Goal: Task Accomplishment & Management: Manage account settings

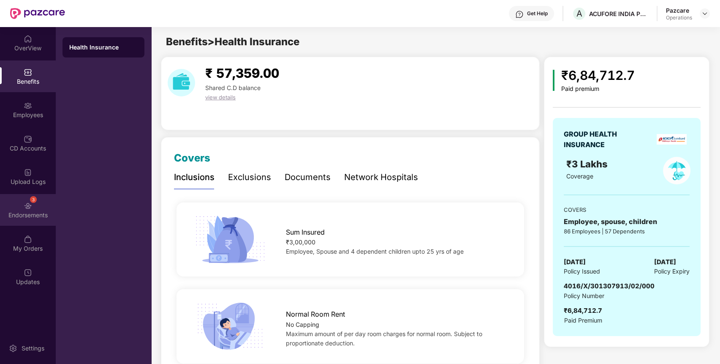
click at [28, 214] on div "Endorsements" at bounding box center [28, 215] width 56 height 8
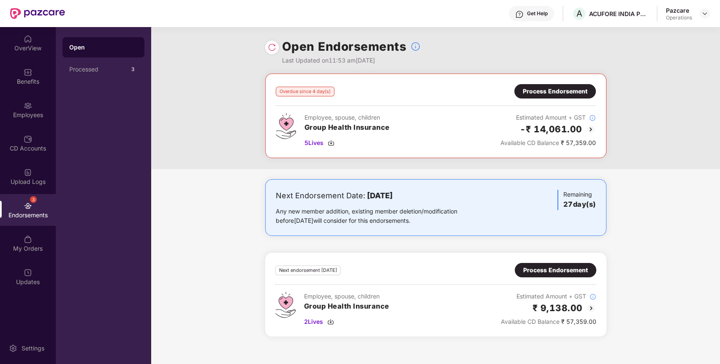
click at [485, 113] on div "Employee, spouse, children Group Health Insurance 5 Lives Estimated Amount + GS…" at bounding box center [436, 130] width 320 height 35
click at [703, 14] on img at bounding box center [705, 13] width 7 height 7
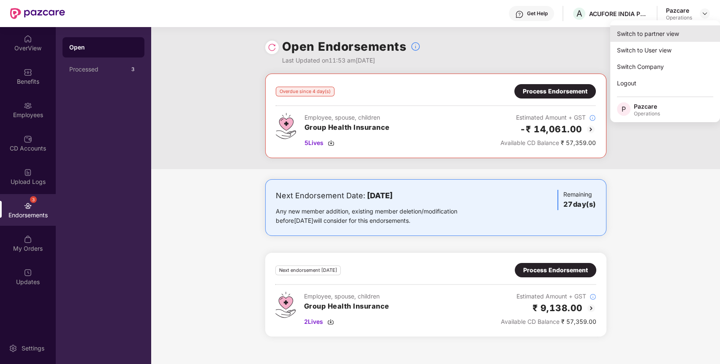
click at [667, 33] on div "Switch to partner view" at bounding box center [665, 33] width 110 height 16
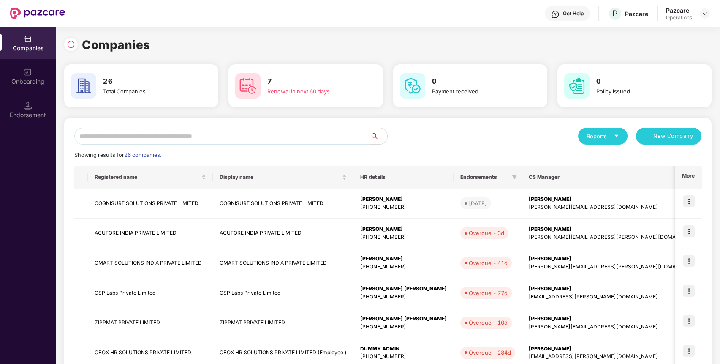
click at [299, 137] on input "text" at bounding box center [222, 136] width 296 height 17
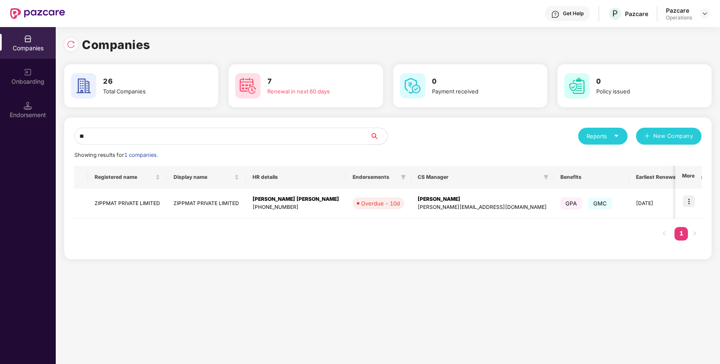
type input "***"
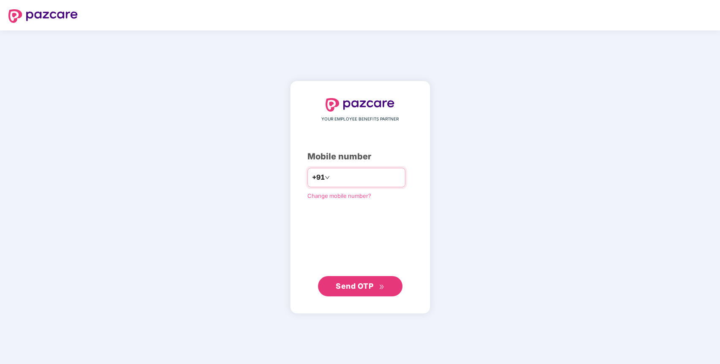
type input "**********"
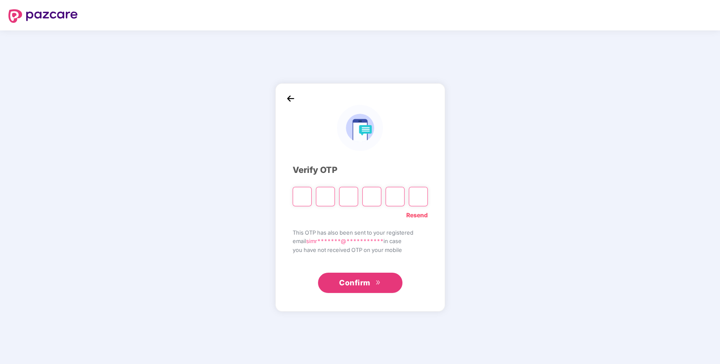
paste input "*"
type input "*"
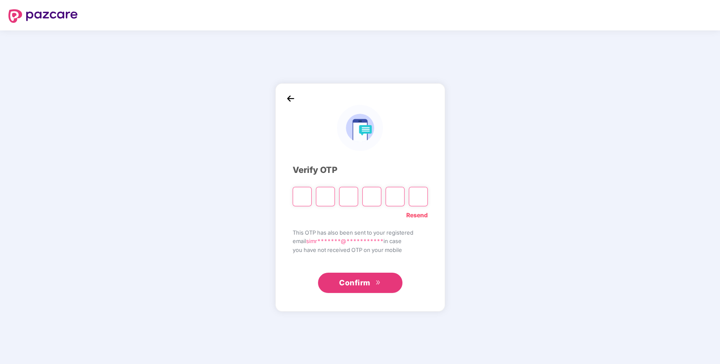
type input "*"
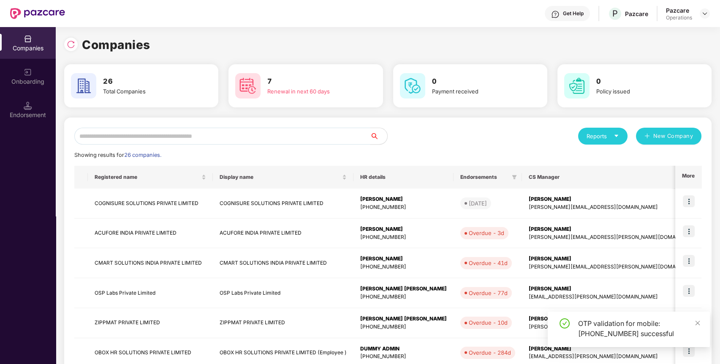
click at [346, 135] on input "text" at bounding box center [222, 136] width 296 height 17
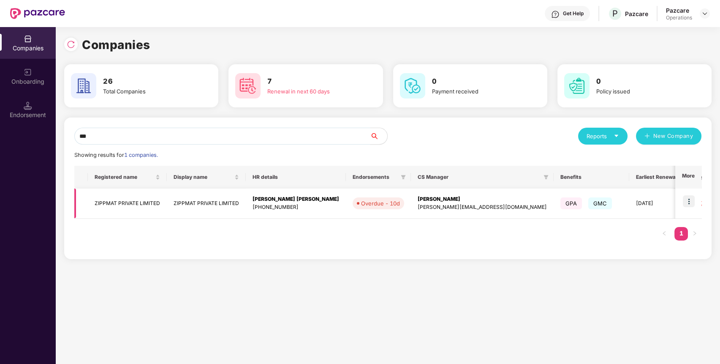
type input "***"
click at [690, 203] on img at bounding box center [689, 201] width 12 height 12
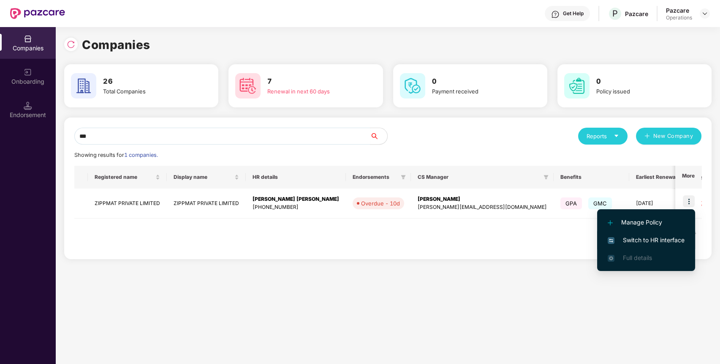
click at [666, 240] on span "Switch to HR interface" at bounding box center [646, 239] width 77 height 9
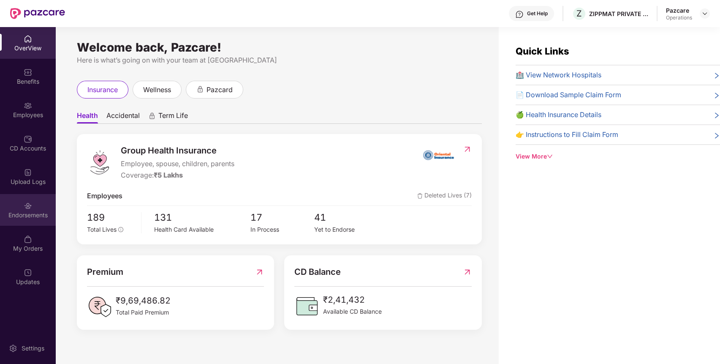
click at [30, 199] on div "Endorsements" at bounding box center [28, 210] width 56 height 32
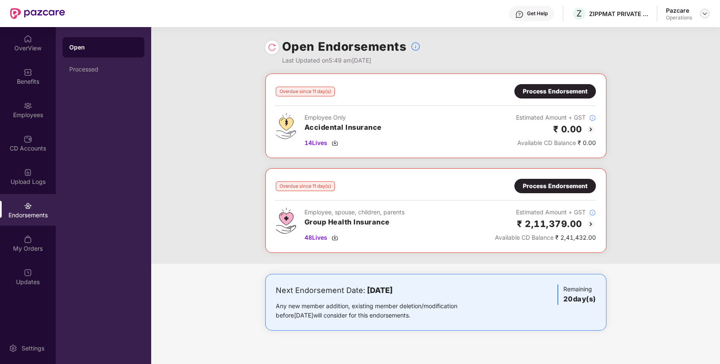
click at [708, 12] on img at bounding box center [705, 13] width 7 height 7
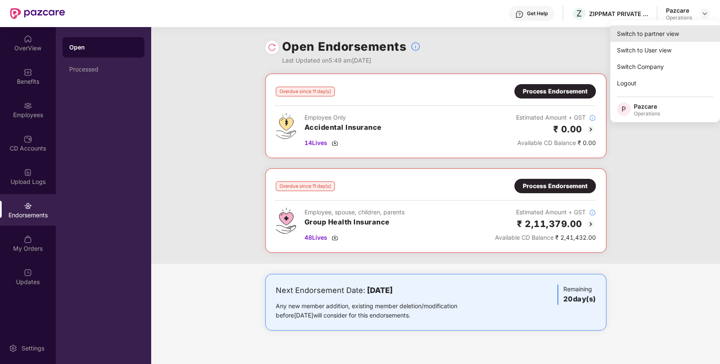
click at [684, 28] on div "Switch to partner view" at bounding box center [665, 33] width 110 height 16
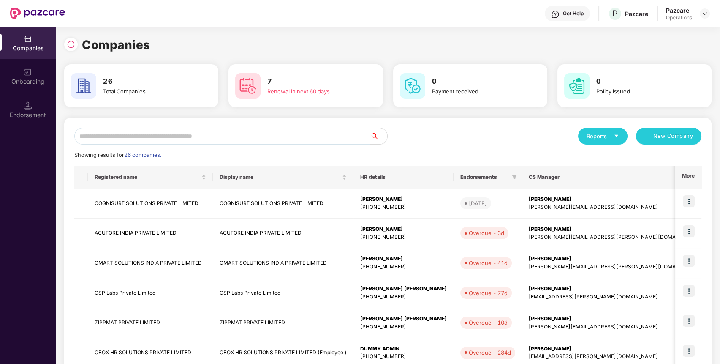
click at [276, 134] on input "text" at bounding box center [222, 136] width 296 height 17
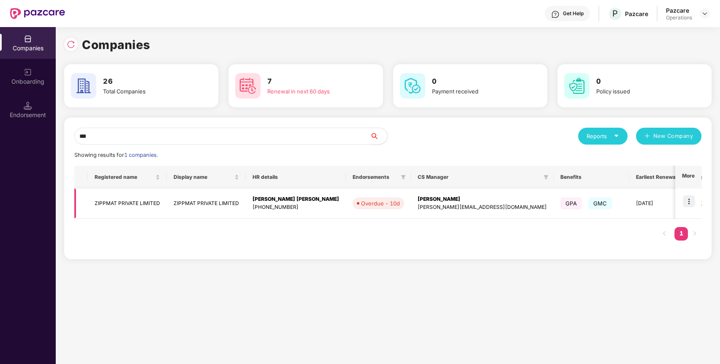
type input "***"
click at [694, 198] on img at bounding box center [689, 201] width 12 height 12
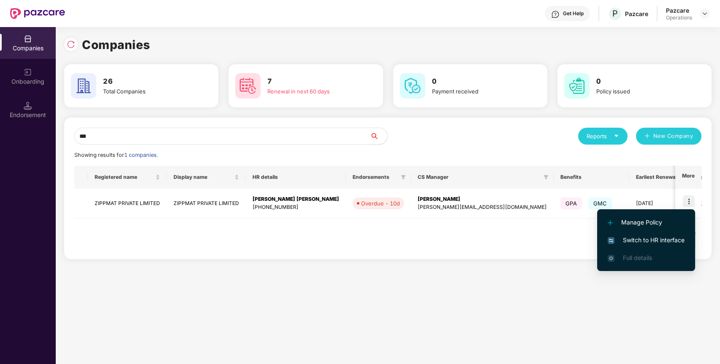
click at [646, 238] on span "Switch to HR interface" at bounding box center [646, 239] width 77 height 9
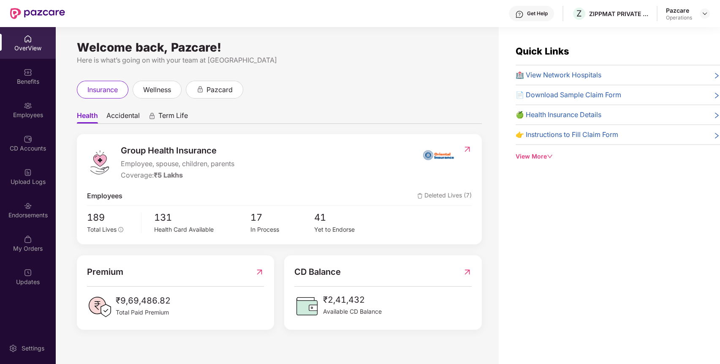
click at [704, 6] on div "Pazcare Operations" at bounding box center [688, 13] width 44 height 15
click at [704, 14] on img at bounding box center [705, 13] width 7 height 7
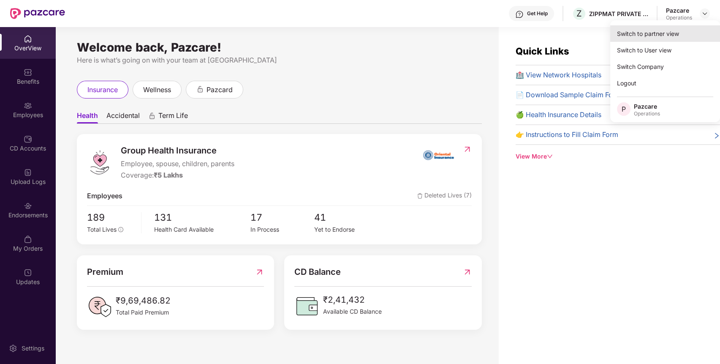
click at [682, 28] on div "Switch to partner view" at bounding box center [665, 33] width 110 height 16
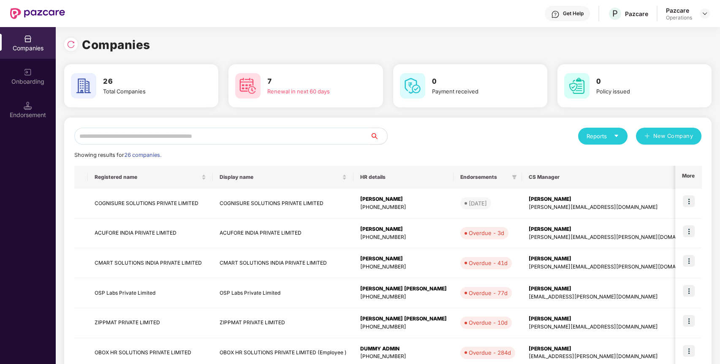
click at [328, 137] on input "text" at bounding box center [222, 136] width 296 height 17
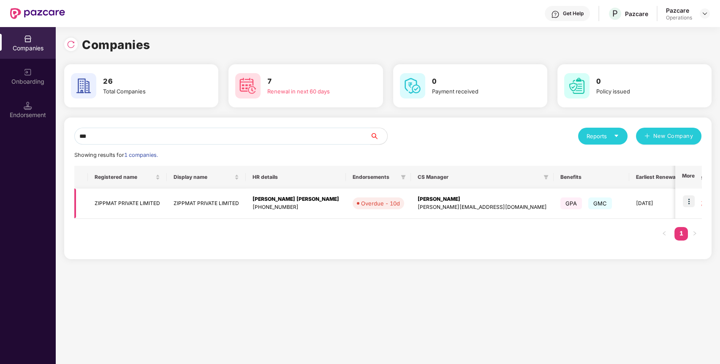
type input "***"
click at [688, 199] on img at bounding box center [689, 201] width 12 height 12
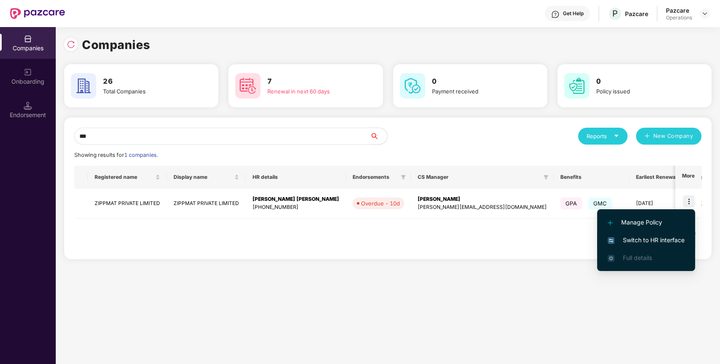
click at [666, 237] on span "Switch to HR interface" at bounding box center [646, 239] width 77 height 9
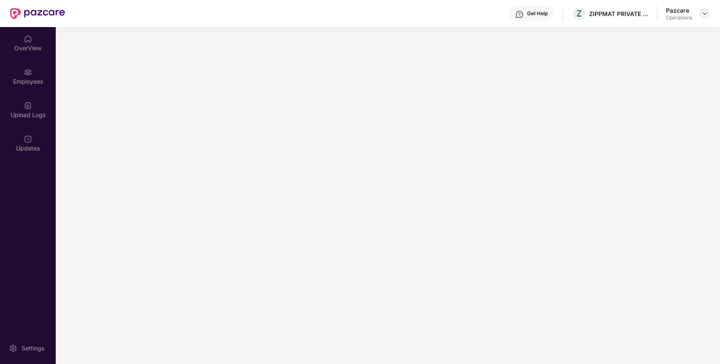
click at [703, 11] on img at bounding box center [705, 13] width 7 height 7
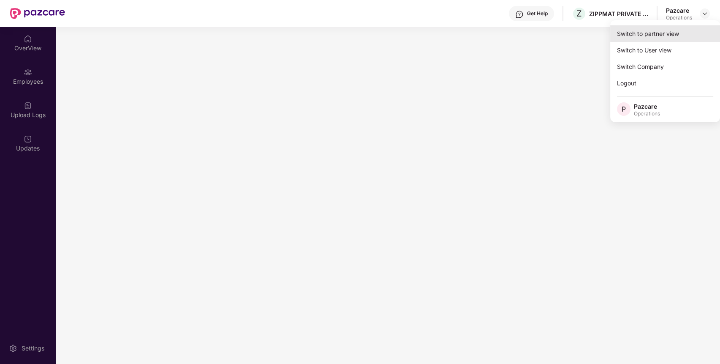
click at [654, 28] on div "Switch to partner view" at bounding box center [665, 33] width 110 height 16
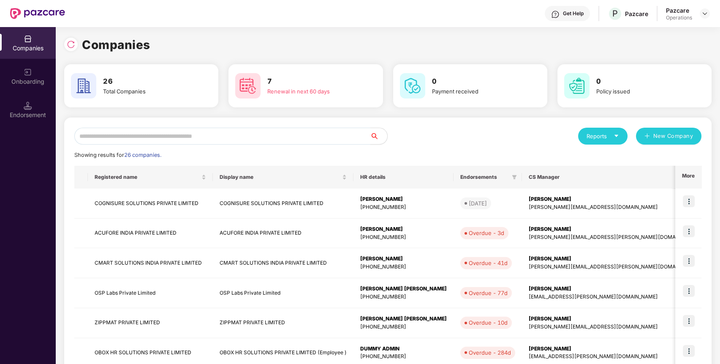
click at [238, 137] on input "text" at bounding box center [222, 136] width 296 height 17
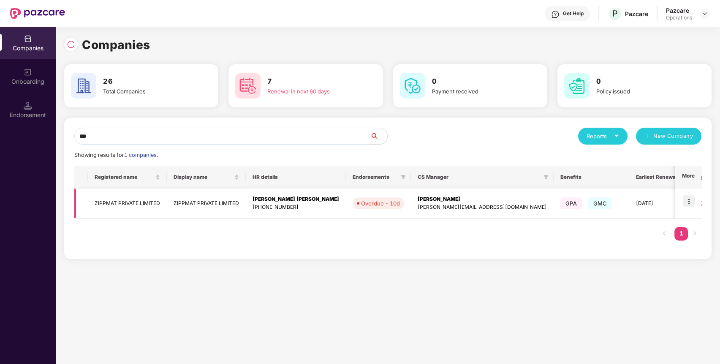
type input "***"
click at [692, 200] on img at bounding box center [689, 201] width 12 height 12
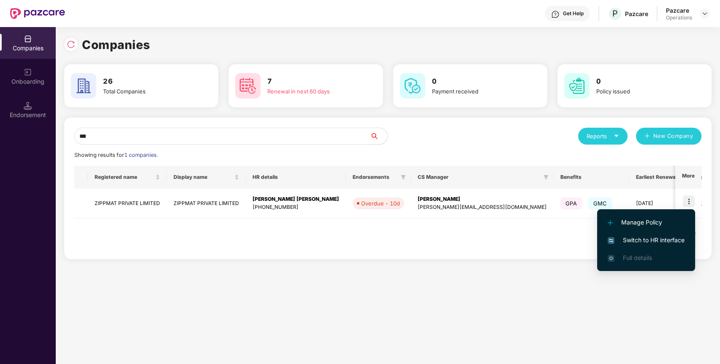
click at [659, 233] on li "Switch to HR interface" at bounding box center [646, 240] width 98 height 18
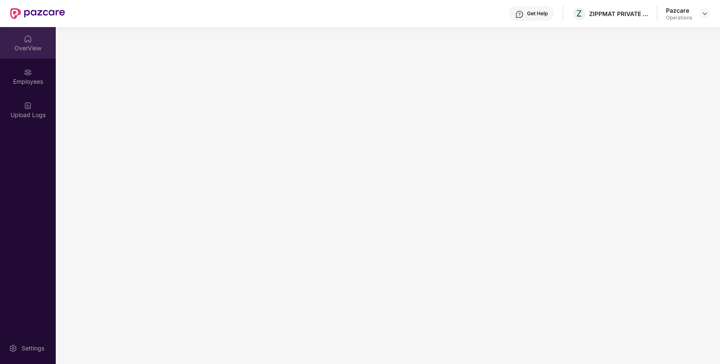
click at [25, 39] on img at bounding box center [28, 39] width 8 height 8
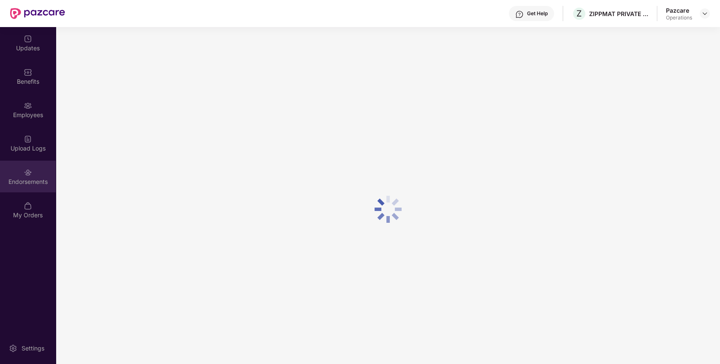
click at [31, 174] on img at bounding box center [28, 172] width 8 height 8
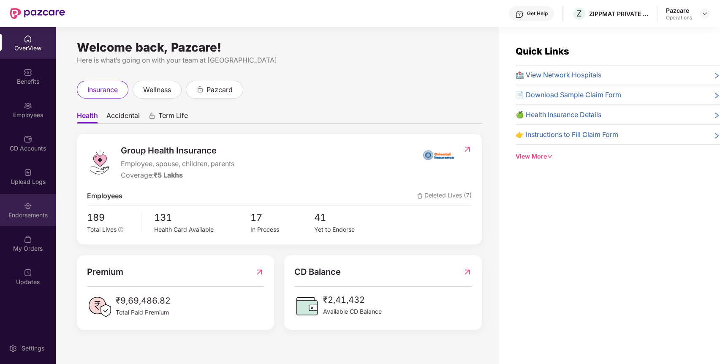
click at [37, 217] on div "Endorsements" at bounding box center [28, 215] width 56 height 8
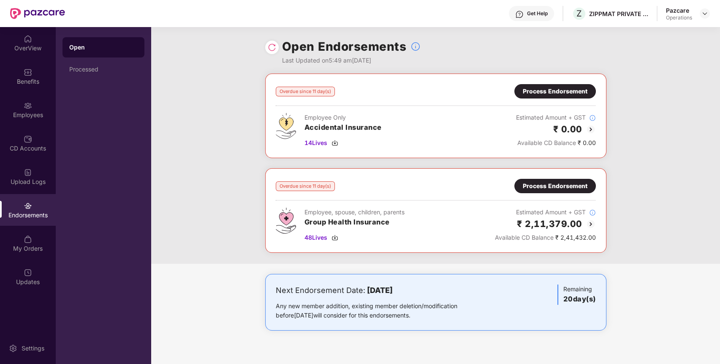
click at [546, 185] on div "Process Endorsement" at bounding box center [555, 185] width 65 height 9
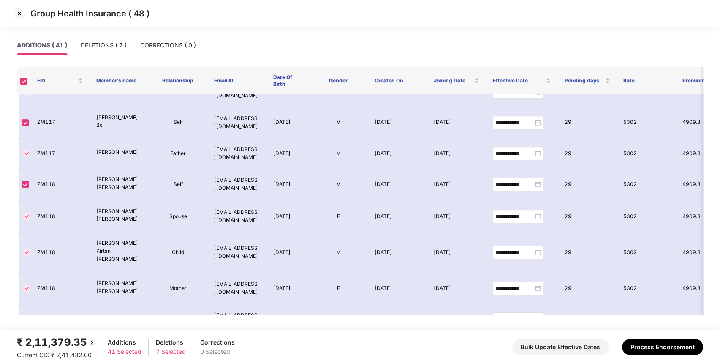
scroll to position [1023, 0]
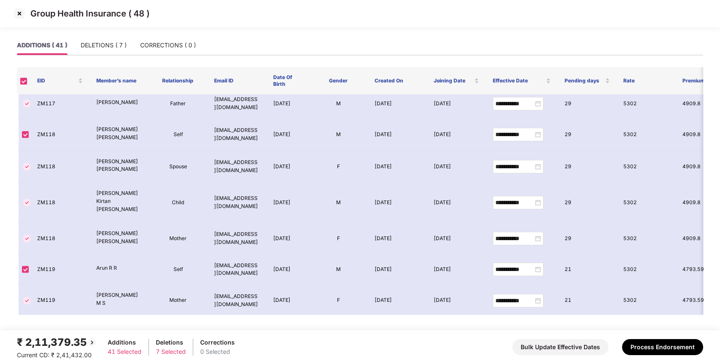
click at [20, 11] on img at bounding box center [20, 14] width 14 height 14
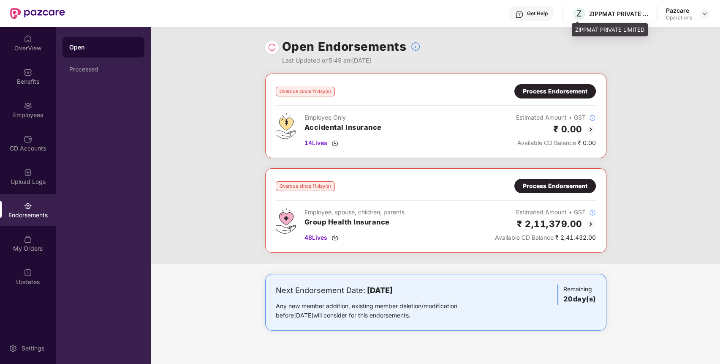
click at [612, 11] on div "ZIPPMAT PRIVATE LIMITED" at bounding box center [618, 14] width 59 height 8
copy div "ZIPPMAT PRIVATE LIMITED"
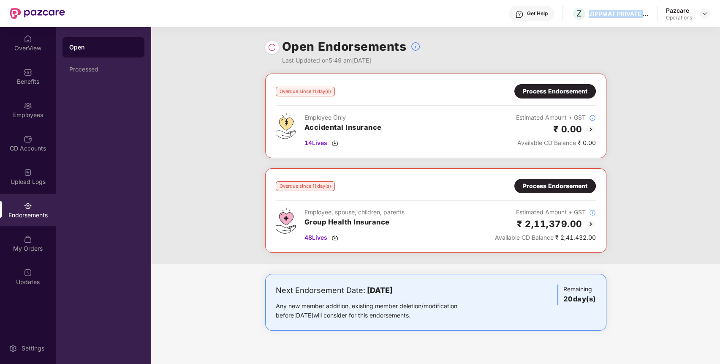
copy div "ZIPPMAT PRIVATE LIMITED"
click at [29, 77] on div "Benefits" at bounding box center [28, 81] width 56 height 8
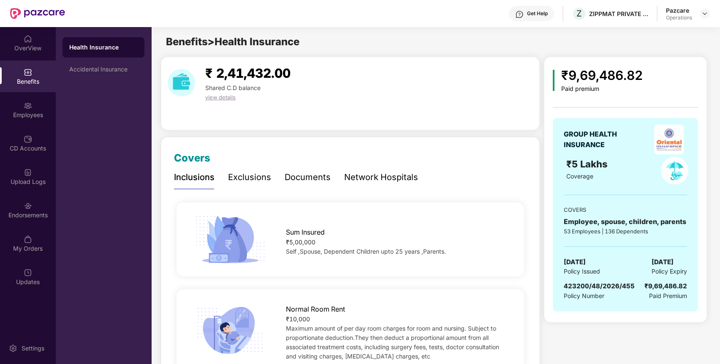
click at [602, 288] on span "423200/48/2026/455" at bounding box center [599, 286] width 71 height 8
copy span "423200/48/2026/455"
click at [32, 212] on div "Endorsements" at bounding box center [28, 215] width 56 height 8
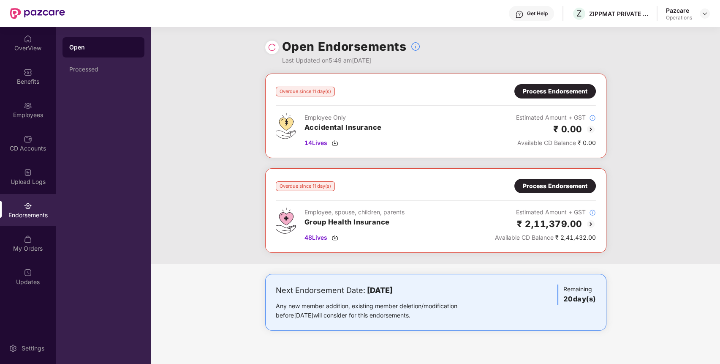
click at [572, 89] on div "Process Endorsement" at bounding box center [555, 91] width 65 height 9
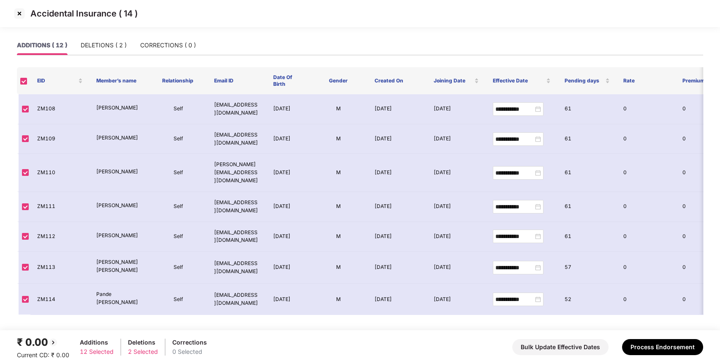
click at [22, 14] on img at bounding box center [20, 14] width 14 height 14
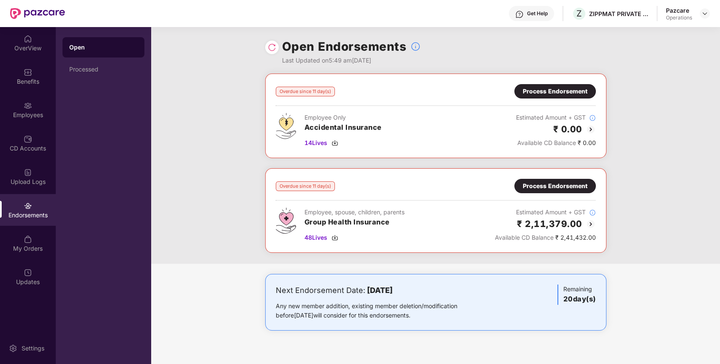
click at [559, 193] on div "Overdue since 11 day(s) Process Endorsement Employee, spouse, children, parents…" at bounding box center [436, 210] width 320 height 63
click at [567, 187] on div "Process Endorsement" at bounding box center [555, 185] width 65 height 9
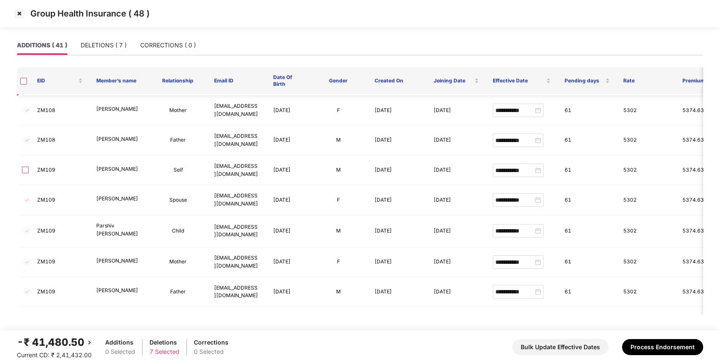
scroll to position [59, 0]
click at [93, 37] on div "DELETIONS ( 7 )" at bounding box center [104, 44] width 46 height 19
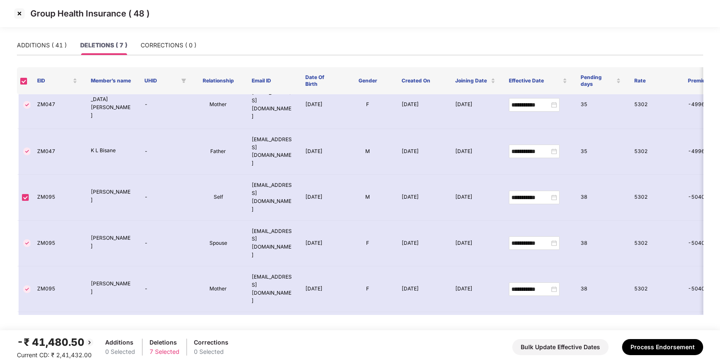
scroll to position [0, 0]
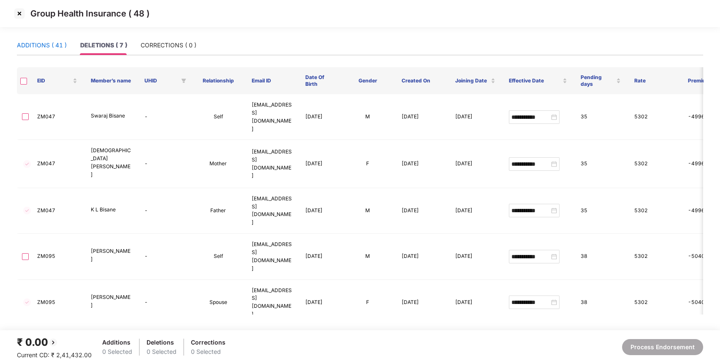
click at [48, 47] on div "ADDITIONS ( 41 )" at bounding box center [42, 45] width 50 height 9
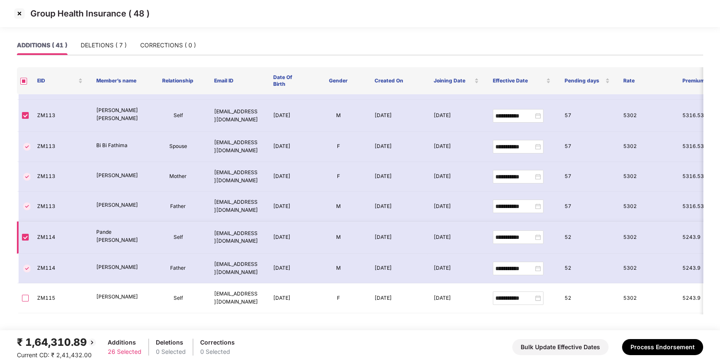
scroll to position [744, 0]
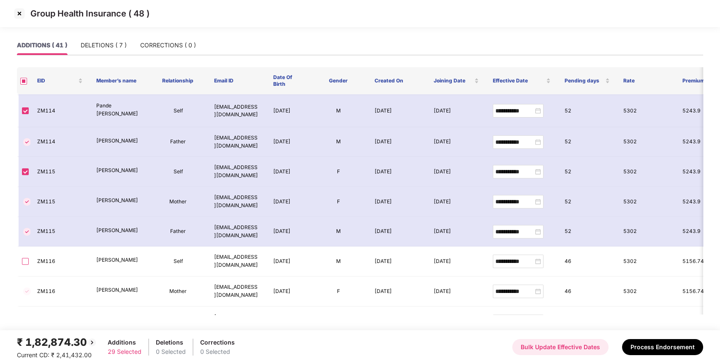
click at [560, 346] on button "Bulk Update Effective Dates" at bounding box center [560, 347] width 96 height 16
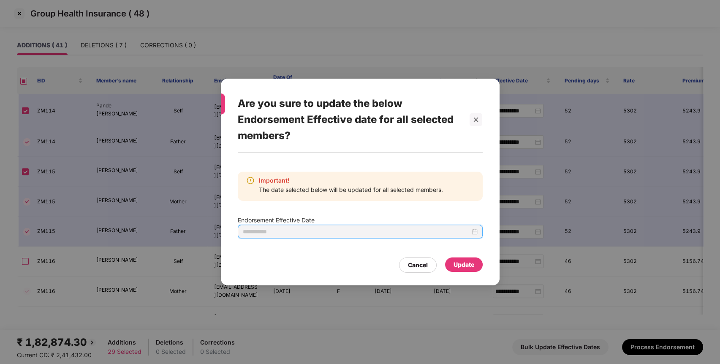
click at [297, 232] on input at bounding box center [356, 231] width 227 height 9
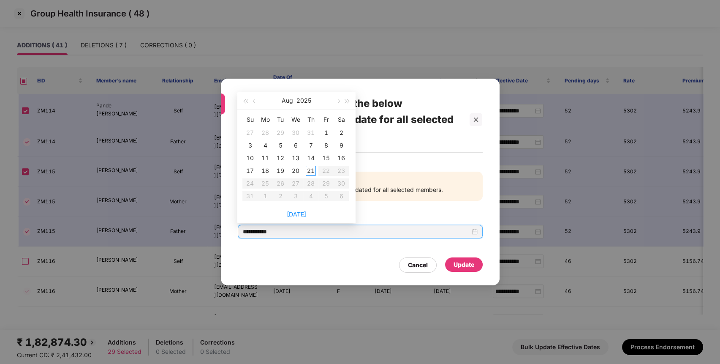
type input "**********"
click at [253, 98] on button "button" at bounding box center [254, 100] width 9 height 17
type input "**********"
click at [266, 143] on div "7" at bounding box center [265, 145] width 10 height 10
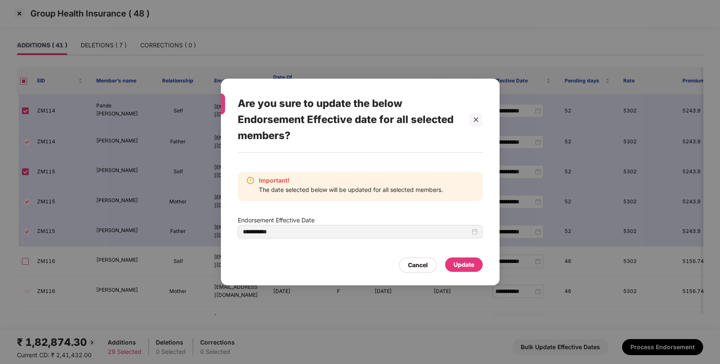
click at [473, 270] on div "Update" at bounding box center [464, 264] width 38 height 14
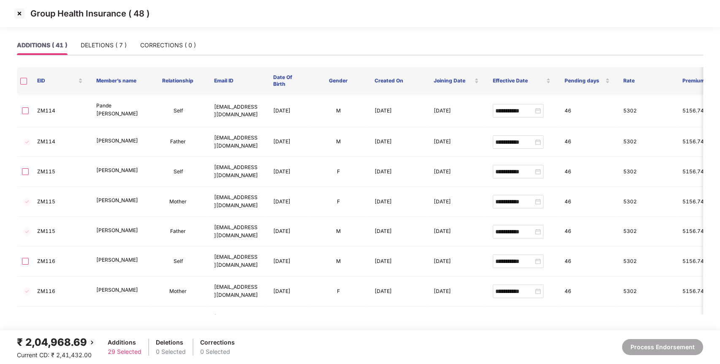
type input "**********"
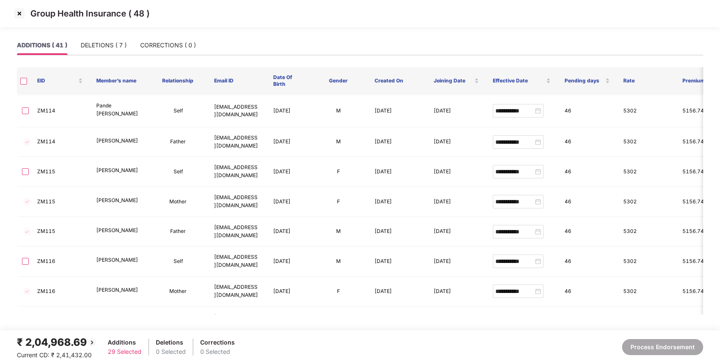
type input "**********"
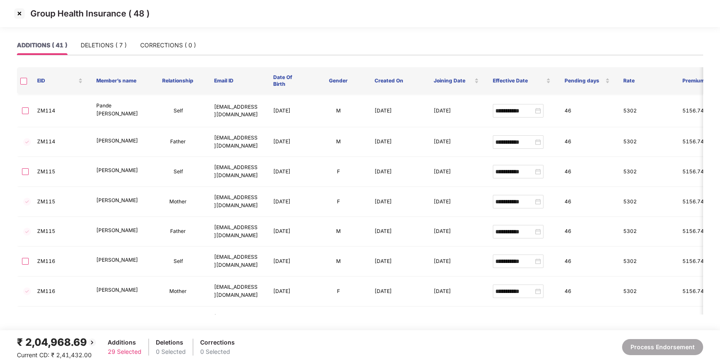
type input "**********"
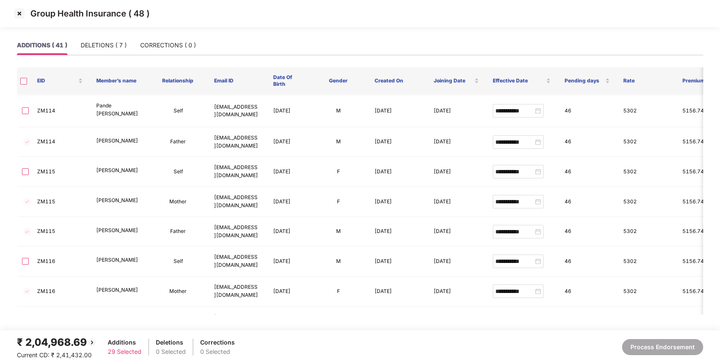
type input "**********"
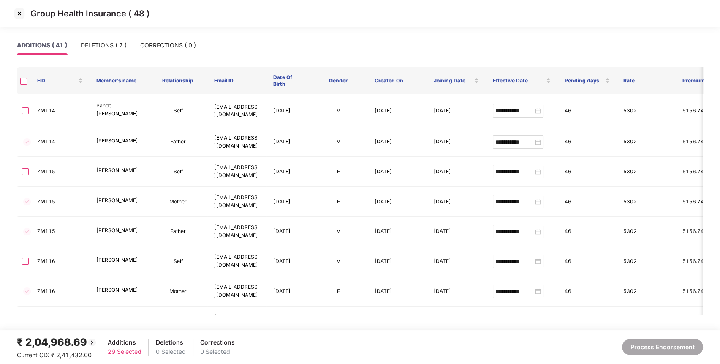
type input "**********"
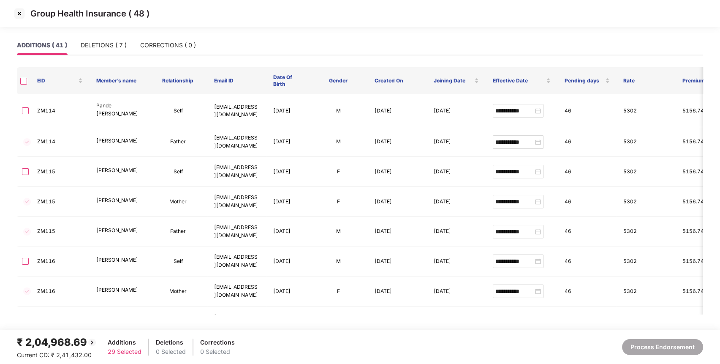
type input "**********"
click at [21, 85] on th at bounding box center [24, 80] width 14 height 27
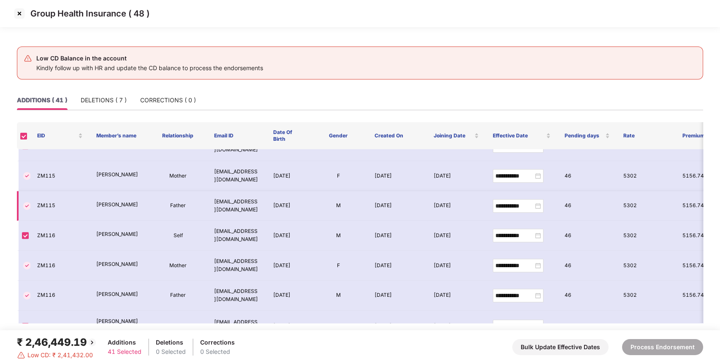
scroll to position [823, 0]
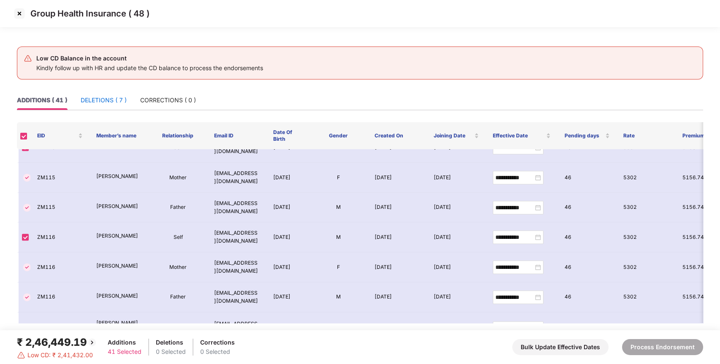
click at [104, 101] on div "DELETIONS ( 7 )" at bounding box center [104, 99] width 46 height 9
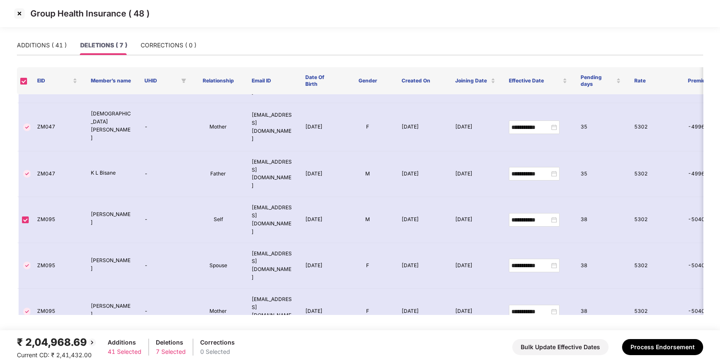
scroll to position [0, 0]
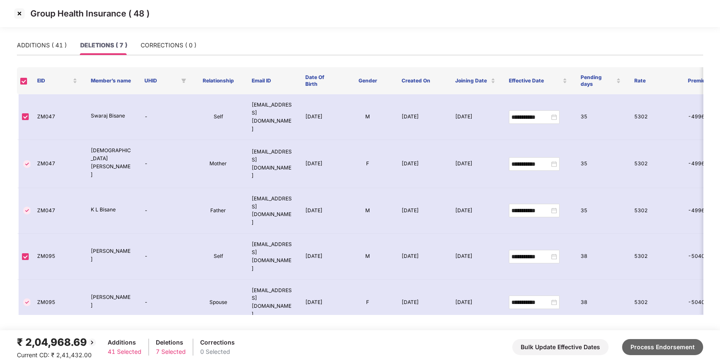
click at [655, 343] on button "Process Endorsement" at bounding box center [662, 347] width 81 height 16
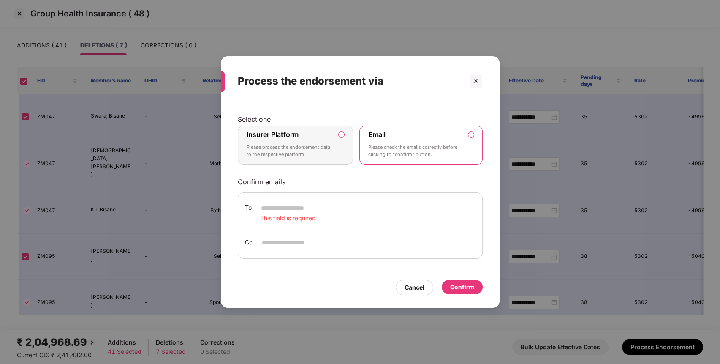
click at [317, 142] on div "Insurer Platform Please process the endorsement data to the respective platform" at bounding box center [290, 145] width 86 height 30
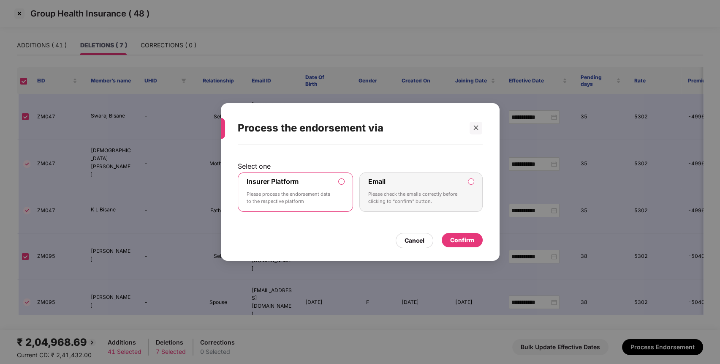
click at [462, 233] on div "Confirm" at bounding box center [462, 240] width 41 height 14
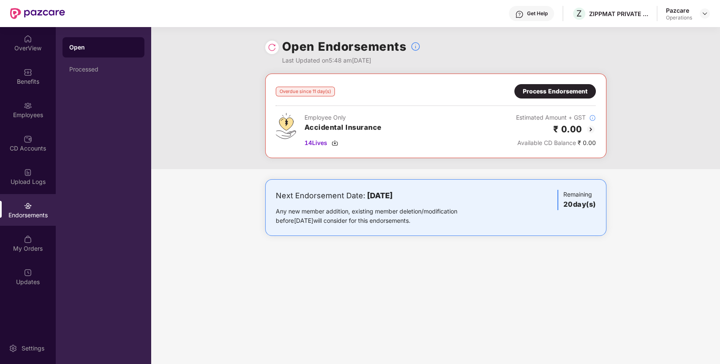
click at [270, 49] on img at bounding box center [272, 47] width 8 height 8
click at [702, 12] on img at bounding box center [705, 13] width 7 height 7
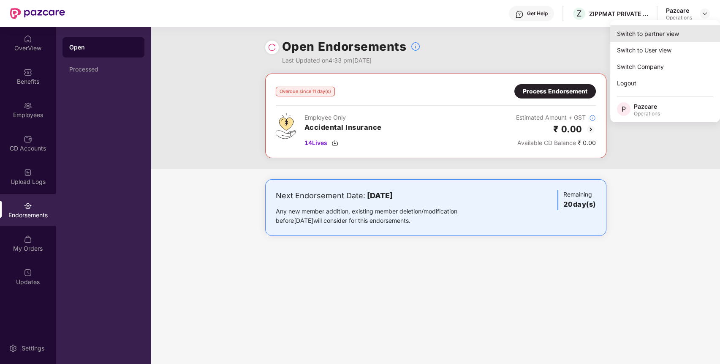
click at [676, 34] on div "Switch to partner view" at bounding box center [665, 33] width 110 height 16
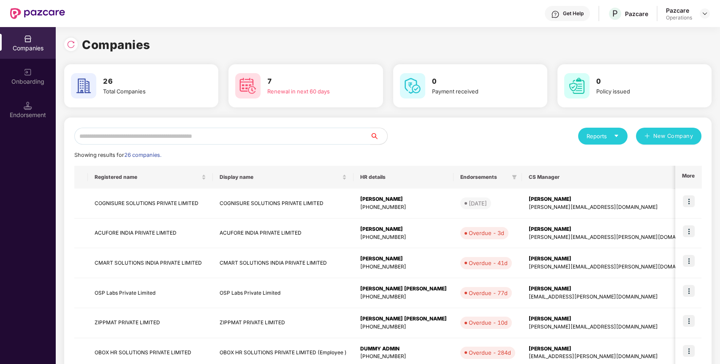
click at [343, 133] on input "text" at bounding box center [222, 136] width 296 height 17
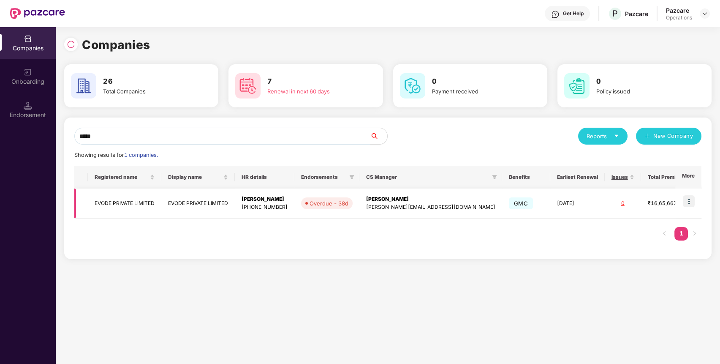
type input "*****"
click at [691, 203] on img at bounding box center [689, 201] width 12 height 12
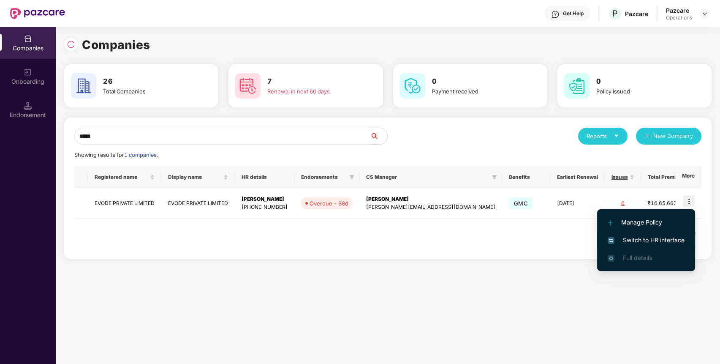
click at [661, 238] on span "Switch to HR interface" at bounding box center [646, 239] width 77 height 9
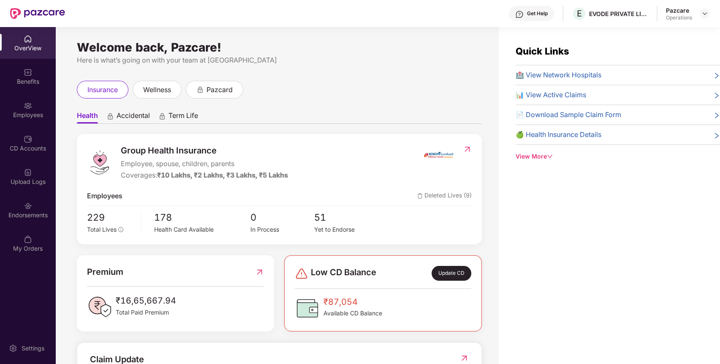
click at [34, 217] on div "Endorsements" at bounding box center [28, 215] width 56 height 8
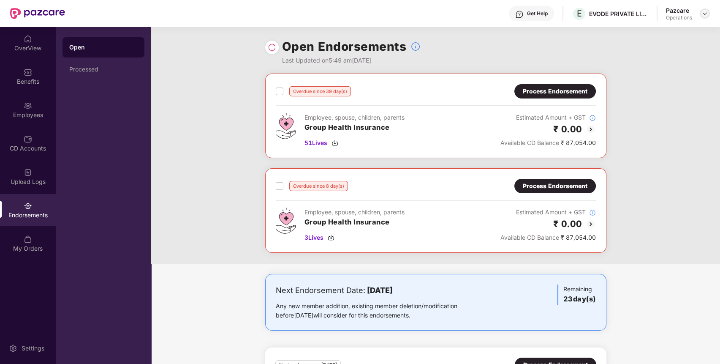
click at [707, 12] on img at bounding box center [705, 13] width 7 height 7
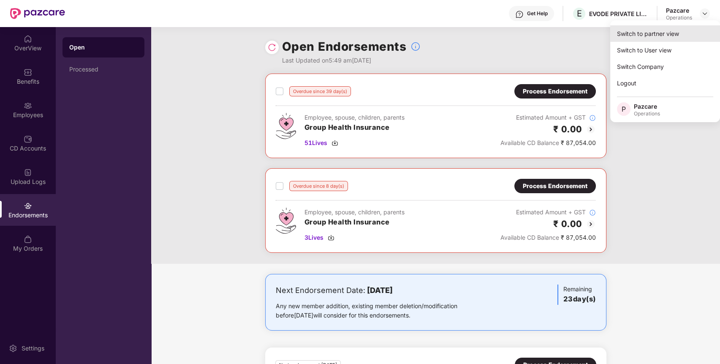
click at [670, 32] on div "Switch to partner view" at bounding box center [665, 33] width 110 height 16
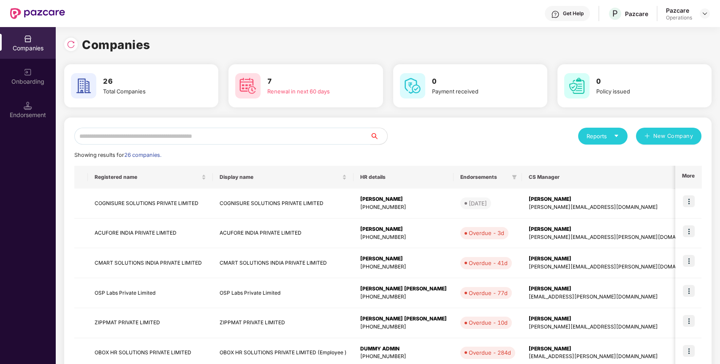
click at [327, 135] on input "text" at bounding box center [222, 136] width 296 height 17
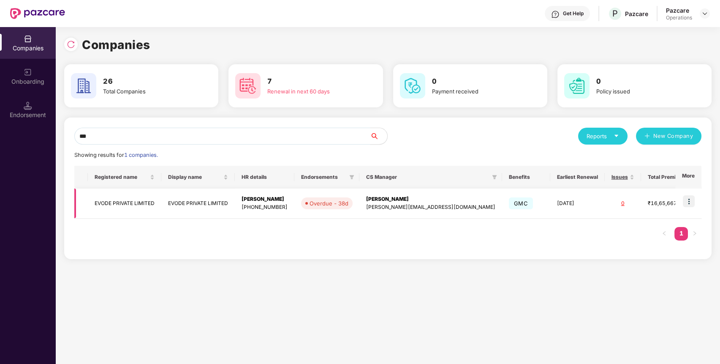
type input "***"
click at [689, 198] on img at bounding box center [689, 201] width 12 height 12
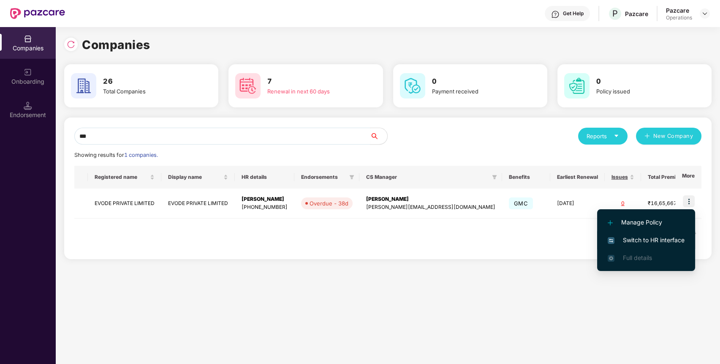
click at [639, 243] on span "Switch to HR interface" at bounding box center [646, 239] width 77 height 9
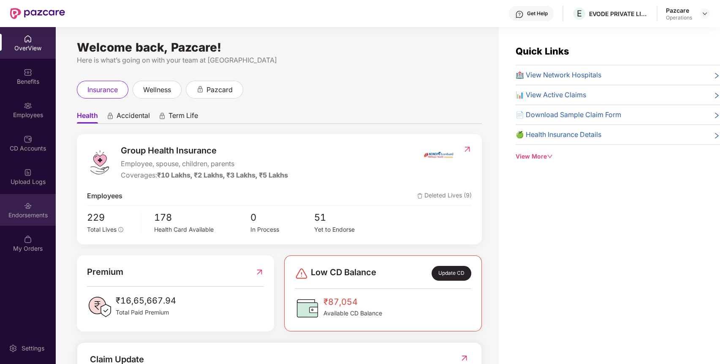
click at [37, 199] on div "Endorsements" at bounding box center [28, 210] width 56 height 32
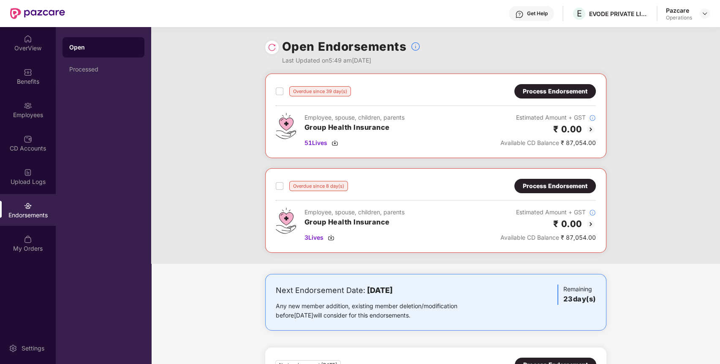
click at [579, 183] on div "Process Endorsement" at bounding box center [555, 185] width 65 height 9
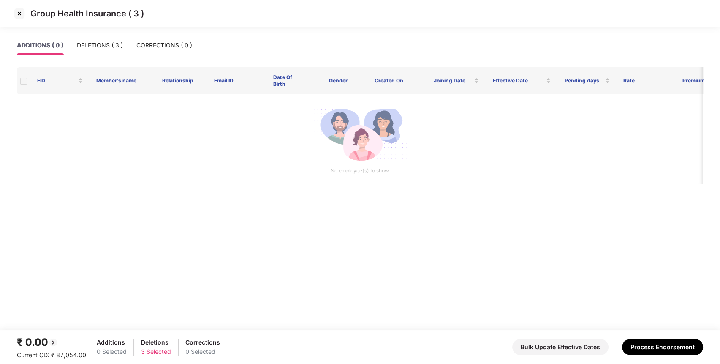
click at [17, 14] on img at bounding box center [20, 14] width 14 height 14
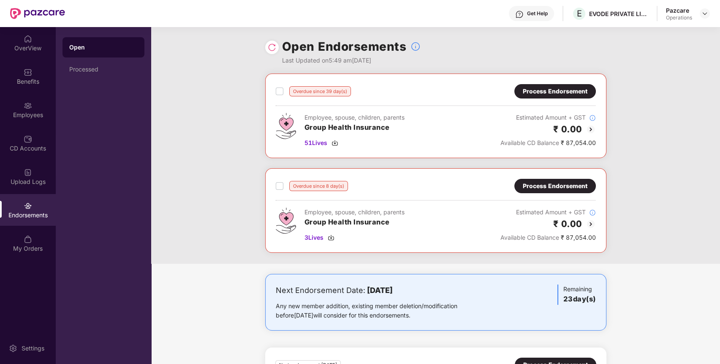
click at [565, 88] on div "Process Endorsement" at bounding box center [555, 91] width 65 height 9
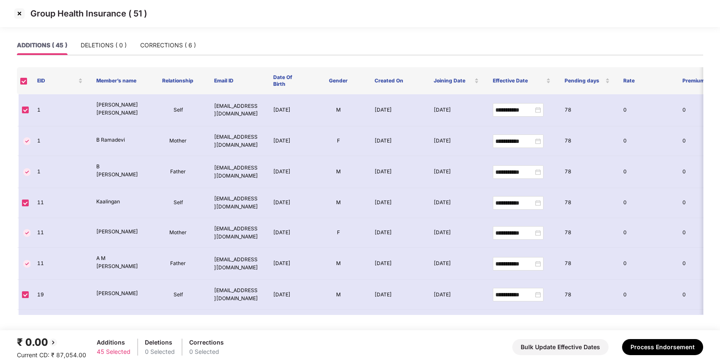
click at [19, 14] on img at bounding box center [20, 14] width 14 height 14
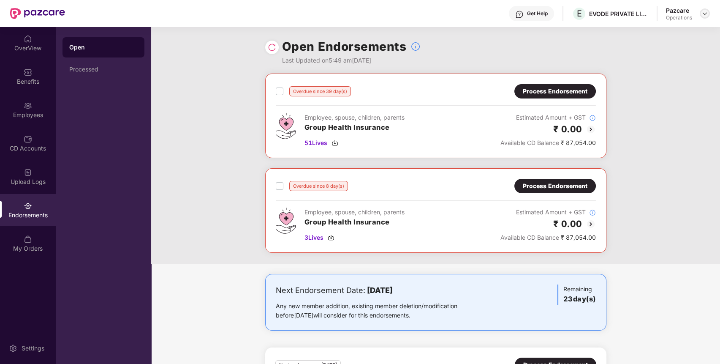
click at [705, 9] on div at bounding box center [705, 13] width 10 height 10
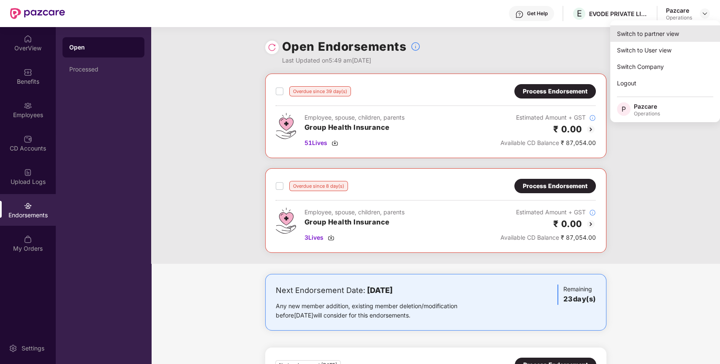
click at [662, 34] on div "Switch to partner view" at bounding box center [665, 33] width 110 height 16
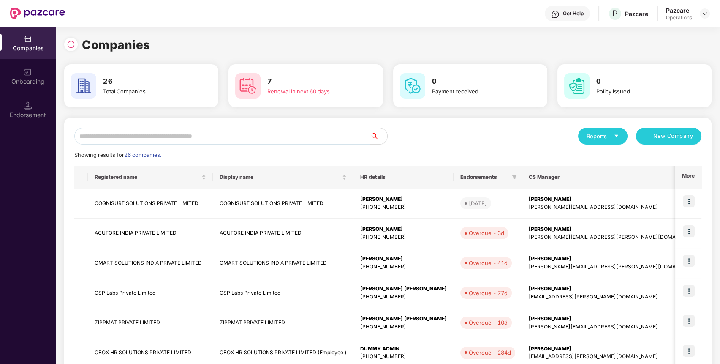
click at [278, 138] on input "text" at bounding box center [222, 136] width 296 height 17
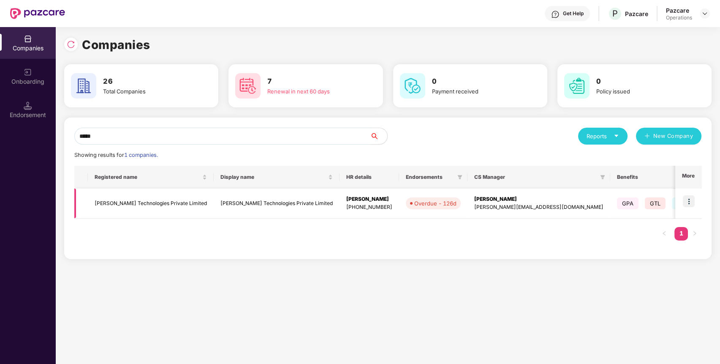
type input "*****"
click at [690, 196] on img at bounding box center [689, 201] width 12 height 12
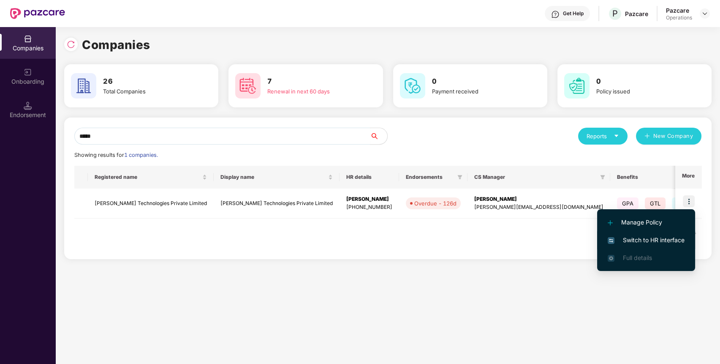
click at [649, 240] on span "Switch to HR interface" at bounding box center [646, 239] width 77 height 9
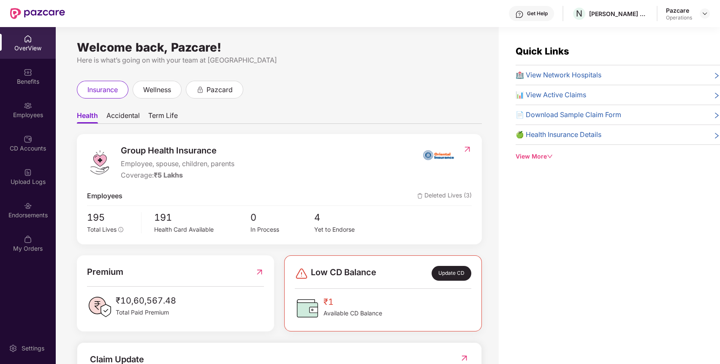
click at [26, 214] on div "Endorsements" at bounding box center [28, 215] width 56 height 8
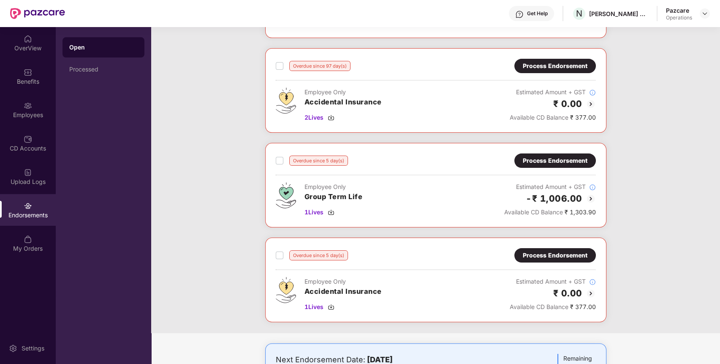
scroll to position [563, 0]
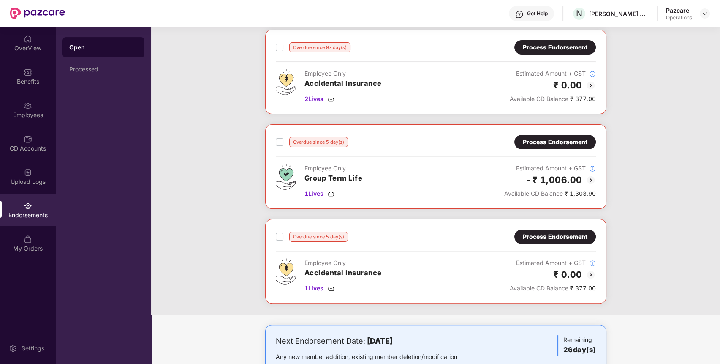
click at [546, 137] on div "Process Endorsement" at bounding box center [555, 141] width 65 height 9
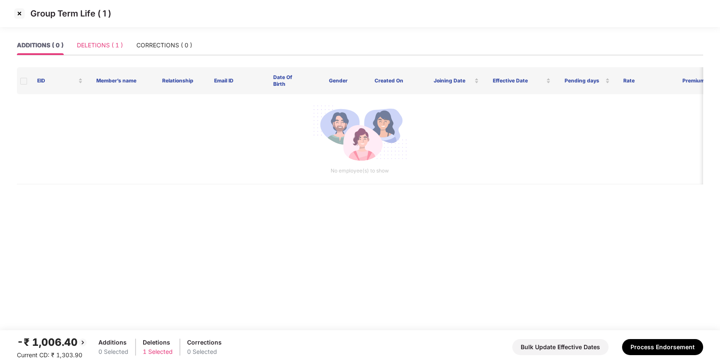
click at [105, 38] on div "DELETIONS ( 1 )" at bounding box center [100, 44] width 46 height 19
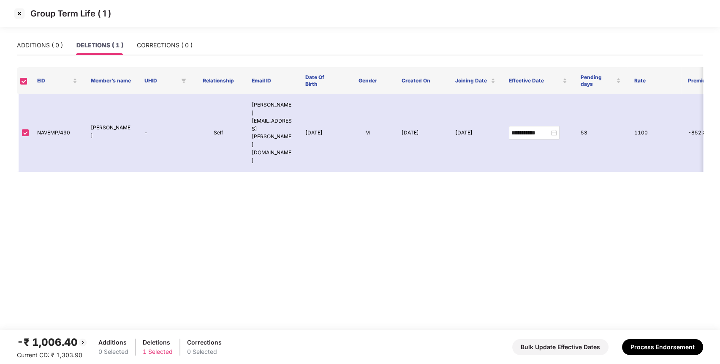
click at [19, 14] on img at bounding box center [20, 14] width 14 height 14
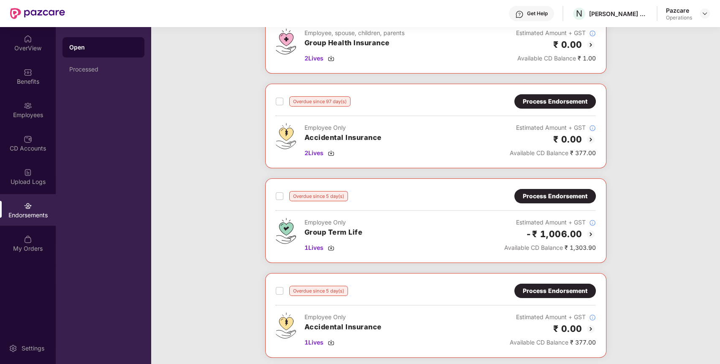
scroll to position [595, 0]
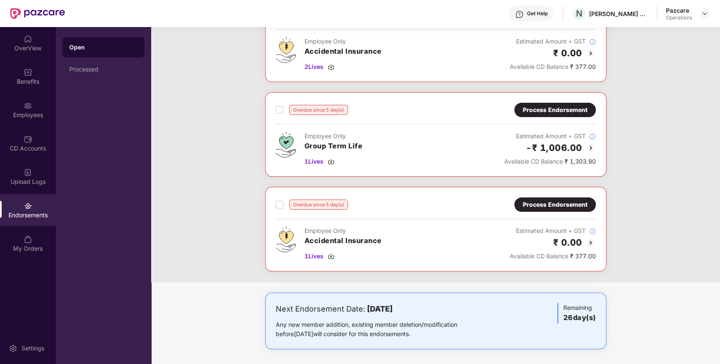
click at [558, 206] on div "Process Endorsement" at bounding box center [555, 204] width 65 height 9
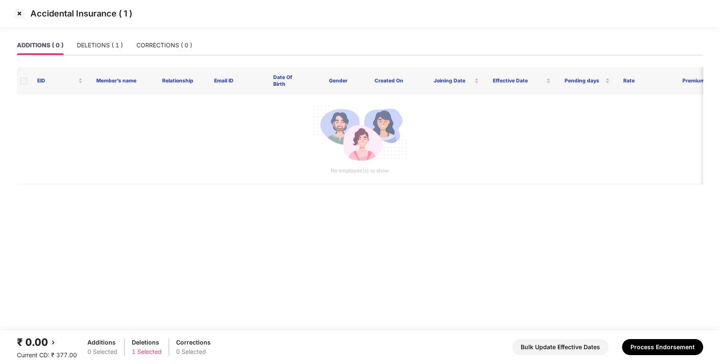
click at [16, 8] on img at bounding box center [20, 14] width 14 height 14
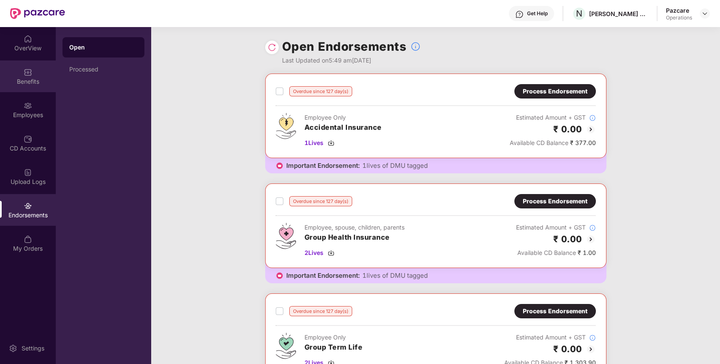
click at [27, 77] on div "Benefits" at bounding box center [28, 81] width 56 height 8
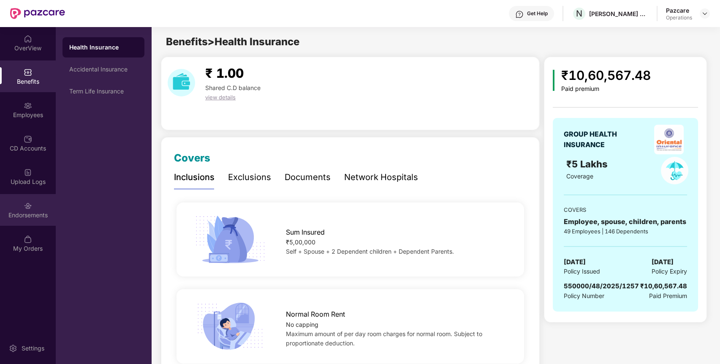
click at [24, 208] on img at bounding box center [28, 205] width 8 height 8
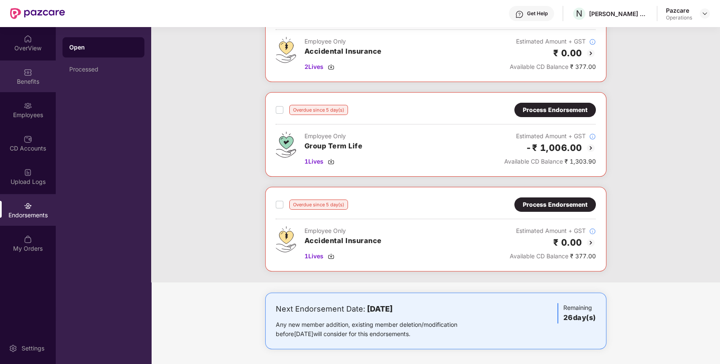
click at [29, 73] on img at bounding box center [28, 72] width 8 height 8
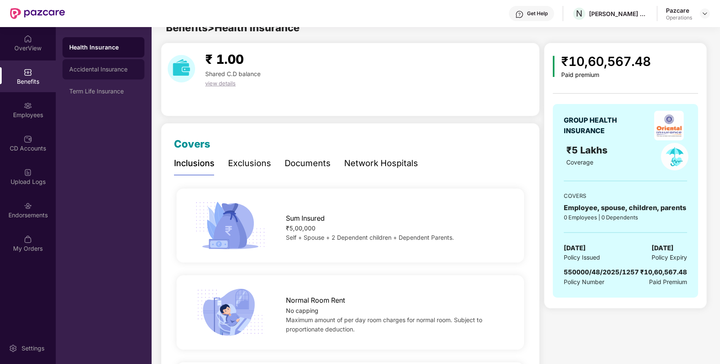
scroll to position [0, 0]
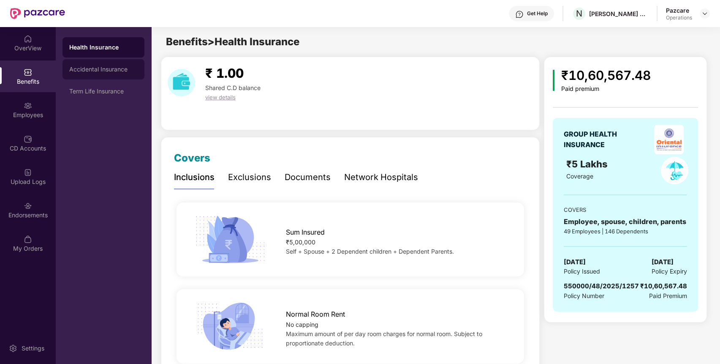
click at [95, 65] on div "Accidental Insurance" at bounding box center [104, 69] width 82 height 20
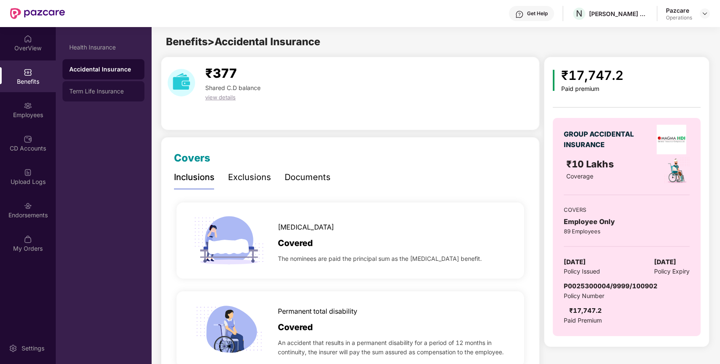
click at [100, 86] on div "Term Life Insurance" at bounding box center [104, 91] width 82 height 20
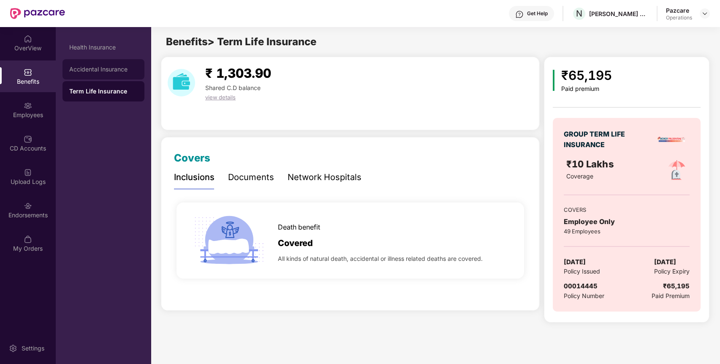
click at [118, 69] on div "Accidental Insurance" at bounding box center [103, 69] width 68 height 7
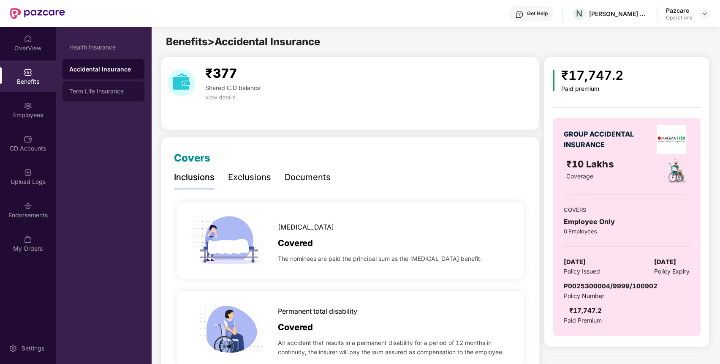
click at [114, 82] on div "Term Life Insurance" at bounding box center [104, 91] width 82 height 20
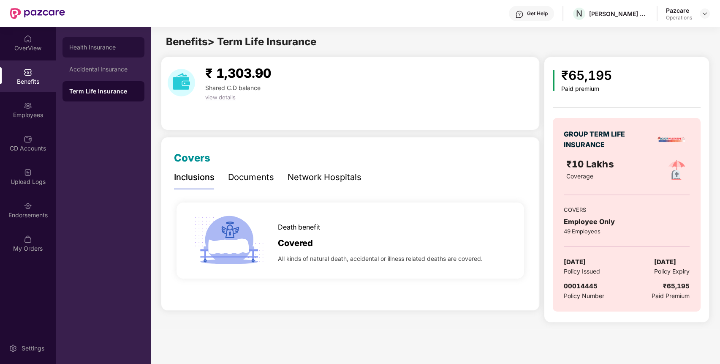
click at [109, 44] on div "Health Insurance" at bounding box center [103, 47] width 68 height 7
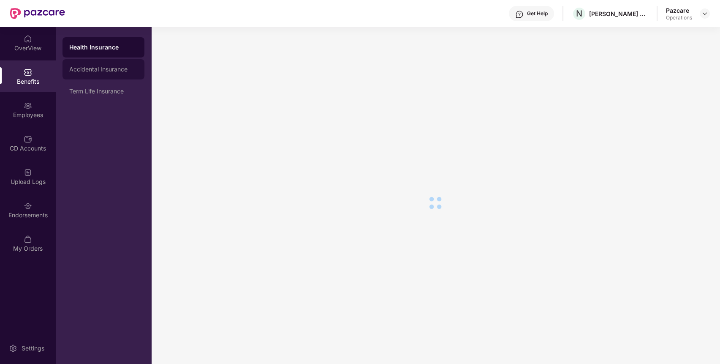
click at [106, 65] on div "Accidental Insurance" at bounding box center [104, 69] width 82 height 20
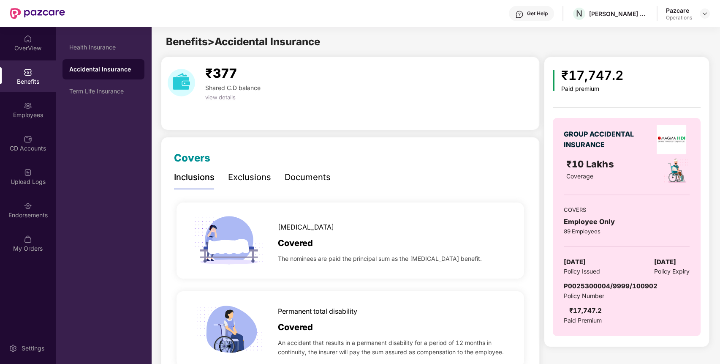
click at [700, 10] on div at bounding box center [705, 13] width 10 height 10
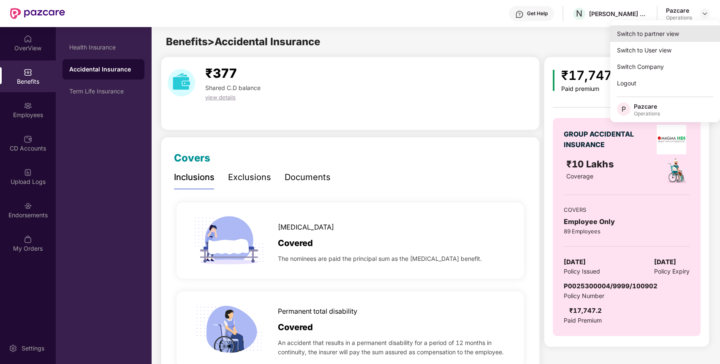
click at [670, 32] on div "Switch to partner view" at bounding box center [665, 33] width 110 height 16
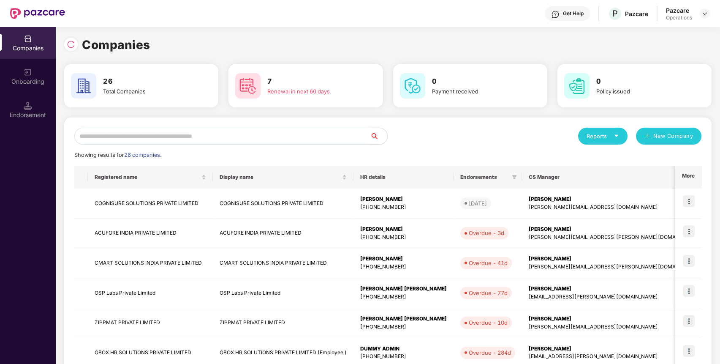
click at [346, 130] on input "text" at bounding box center [222, 136] width 296 height 17
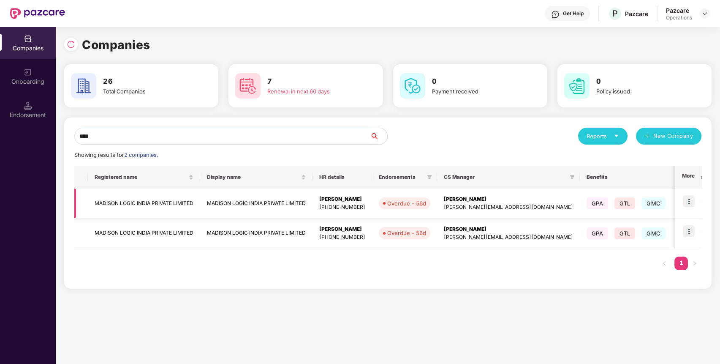
type input "****"
click at [689, 203] on img at bounding box center [689, 201] width 12 height 12
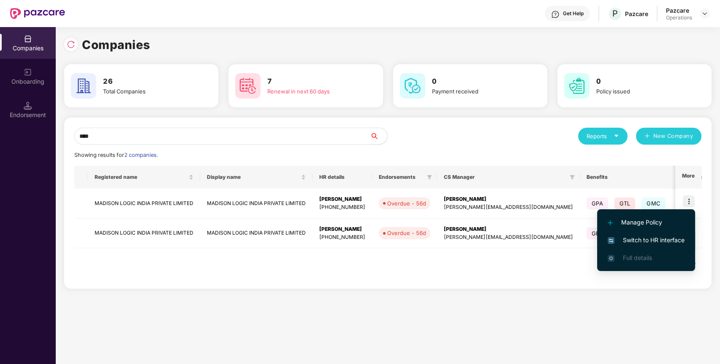
click at [656, 236] on span "Switch to HR interface" at bounding box center [646, 239] width 77 height 9
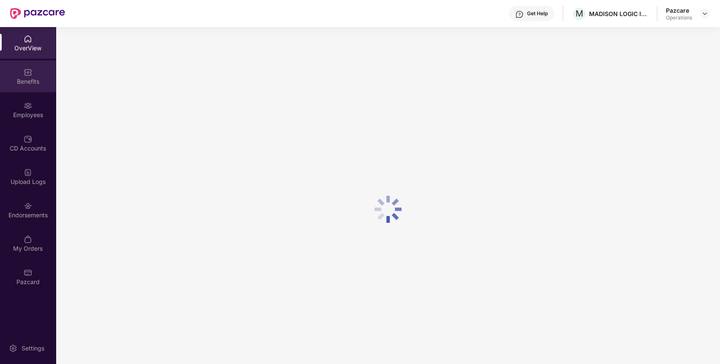
click at [28, 74] on img at bounding box center [28, 72] width 8 height 8
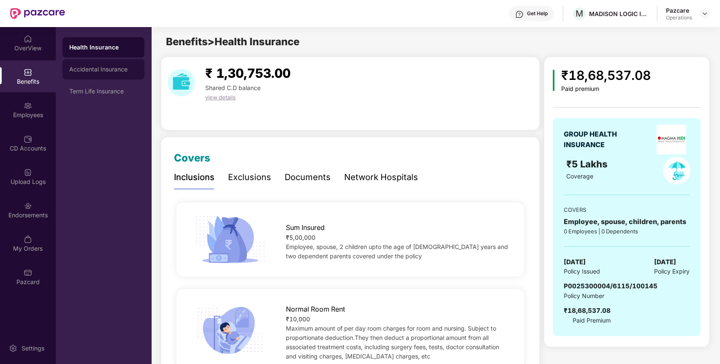
click at [125, 71] on div "Accidental Insurance" at bounding box center [103, 69] width 68 height 7
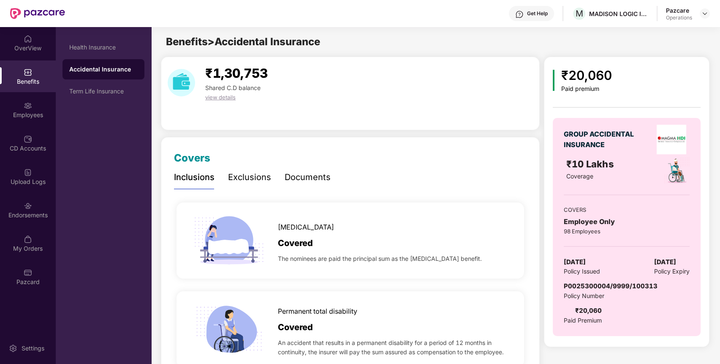
click at [627, 282] on span "P0025300004/9999/100313" at bounding box center [611, 286] width 94 height 8
copy span "P0025300004/9999/100313"
click at [627, 282] on span "P0025300004/9999/100313" at bounding box center [611, 286] width 94 height 8
click at [707, 15] on img at bounding box center [705, 13] width 7 height 7
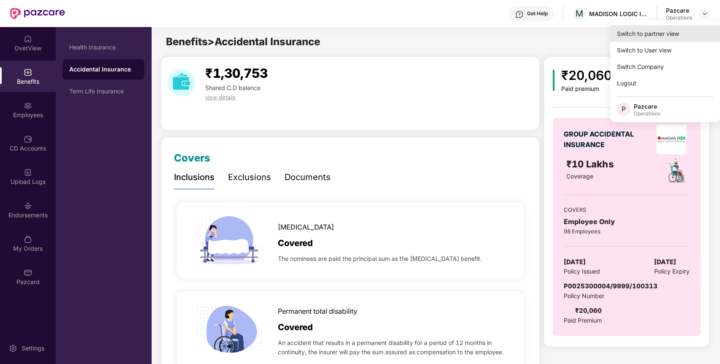
click at [682, 35] on div "Switch to partner view" at bounding box center [665, 33] width 110 height 16
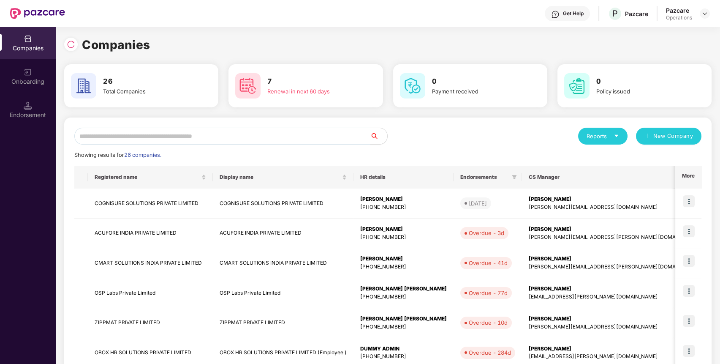
click at [278, 129] on input "text" at bounding box center [222, 136] width 296 height 17
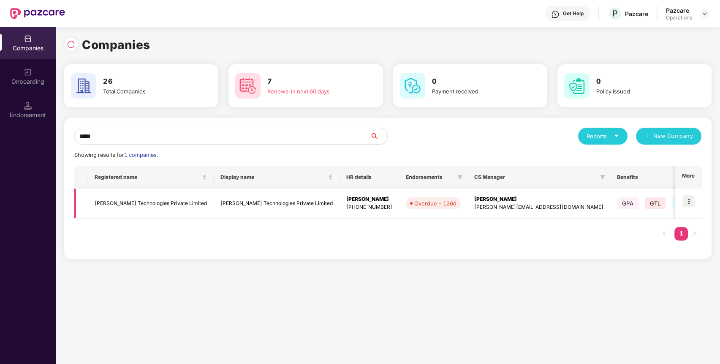
type input "*****"
click at [686, 201] on img at bounding box center [689, 201] width 12 height 12
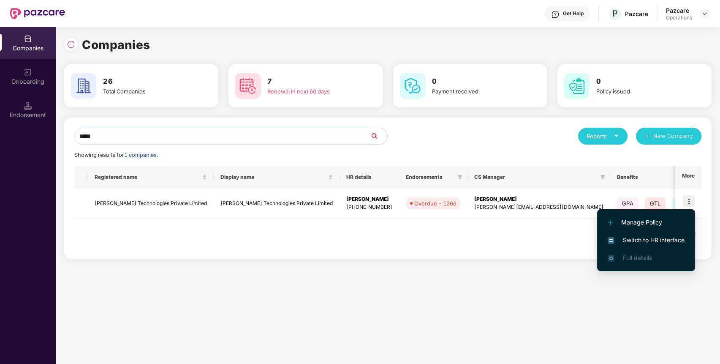
click at [662, 238] on span "Switch to HR interface" at bounding box center [646, 239] width 77 height 9
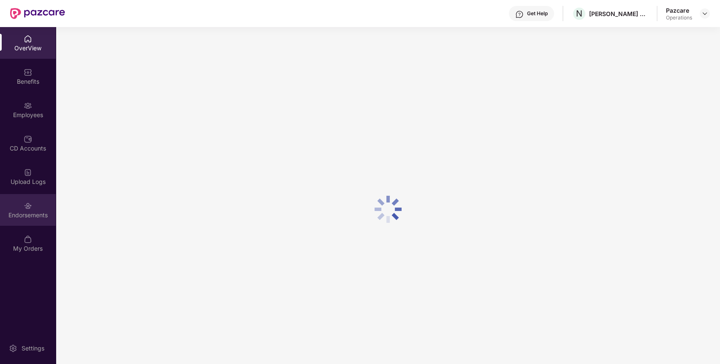
click at [39, 214] on div "Endorsements" at bounding box center [28, 215] width 56 height 8
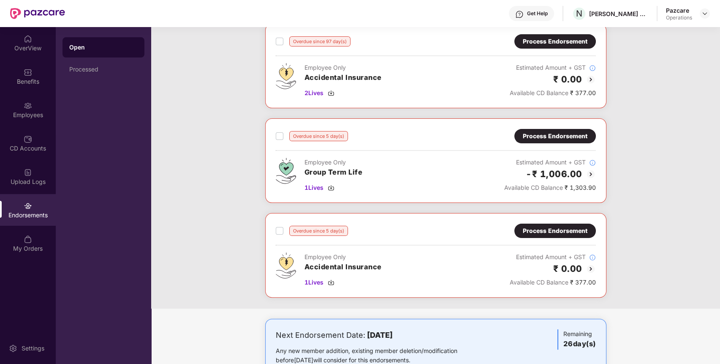
scroll to position [568, 0]
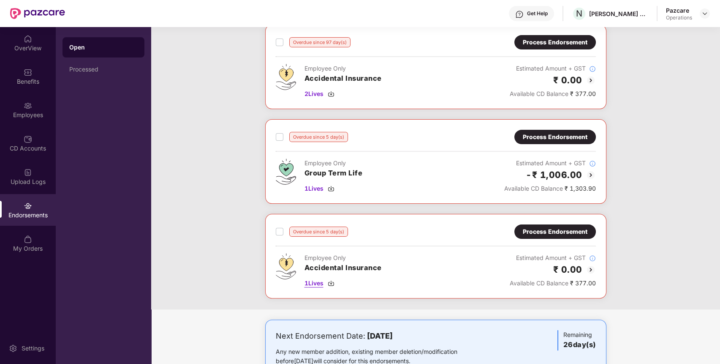
click at [309, 284] on span "1 Lives" at bounding box center [314, 282] width 19 height 9
click at [33, 81] on div "Benefits" at bounding box center [28, 81] width 56 height 8
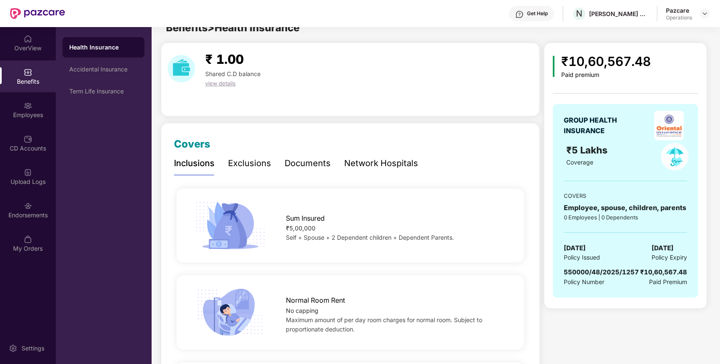
scroll to position [0, 0]
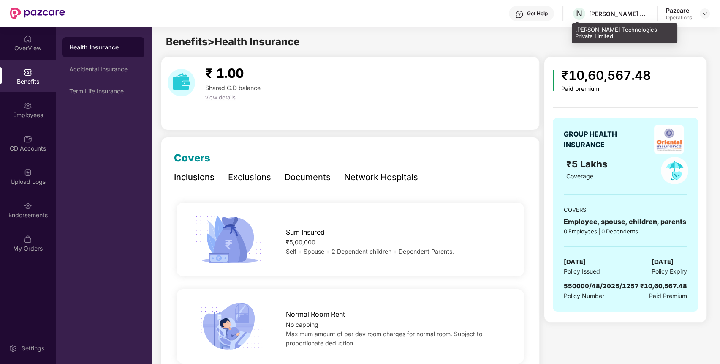
click at [623, 11] on div "[PERSON_NAME] Technologies Private Limited" at bounding box center [618, 14] width 59 height 8
copy div "[PERSON_NAME] Technologies Private Limited"
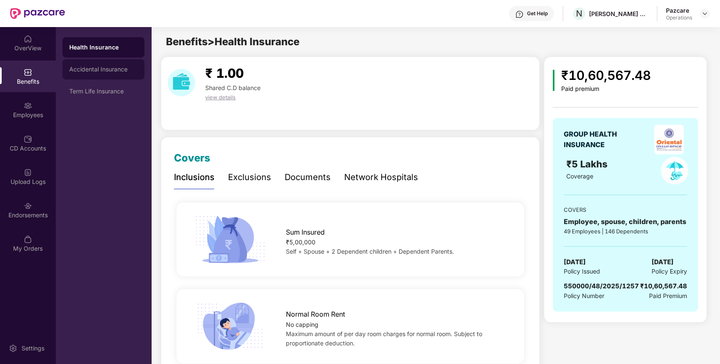
click at [106, 68] on div "Accidental Insurance" at bounding box center [103, 69] width 68 height 7
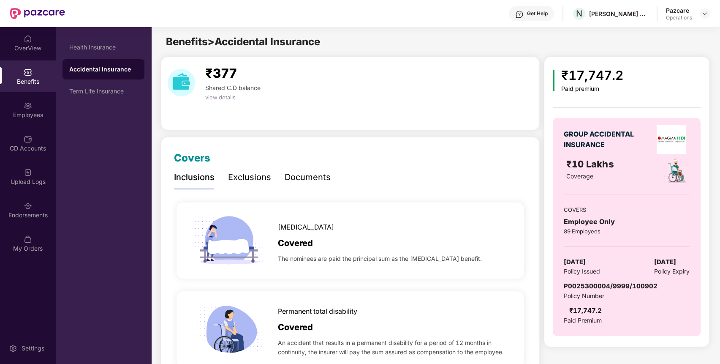
click at [616, 285] on span "P0025300004/9999/100902" at bounding box center [611, 286] width 94 height 8
copy span "P0025300004/9999/100902"
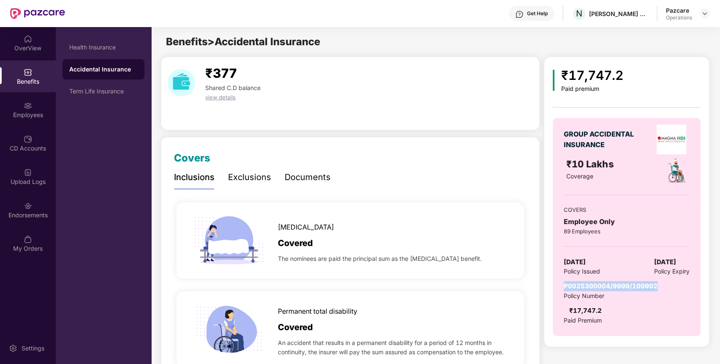
copy span "P0025300004/9999/100902"
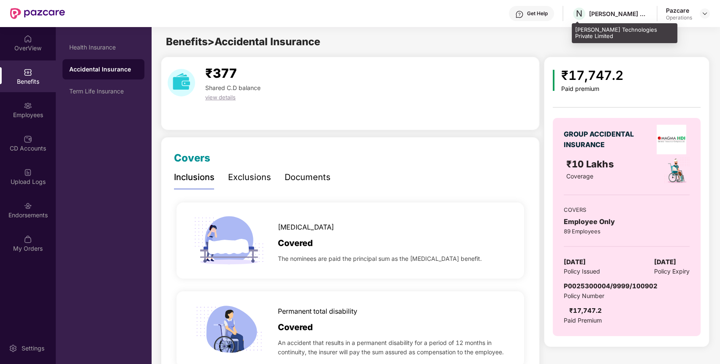
click at [607, 19] on div "N [PERSON_NAME] Technologies Private Limited" at bounding box center [610, 13] width 76 height 15
copy div "[PERSON_NAME] Technologies Private Limited"
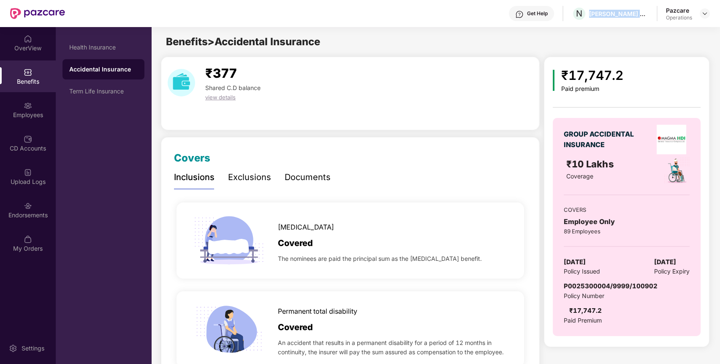
copy div "[PERSON_NAME] Technologies Private Limited"
click at [17, 207] on div "Endorsements" at bounding box center [28, 210] width 56 height 32
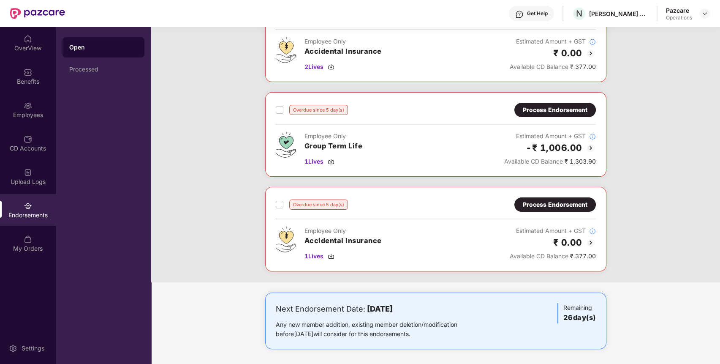
scroll to position [457, 0]
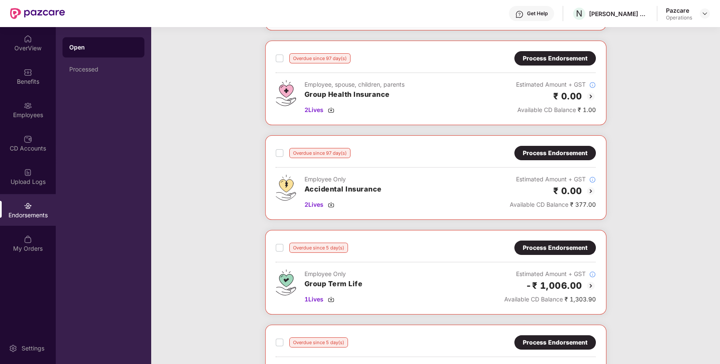
click at [582, 248] on div "Process Endorsement" at bounding box center [555, 247] width 65 height 9
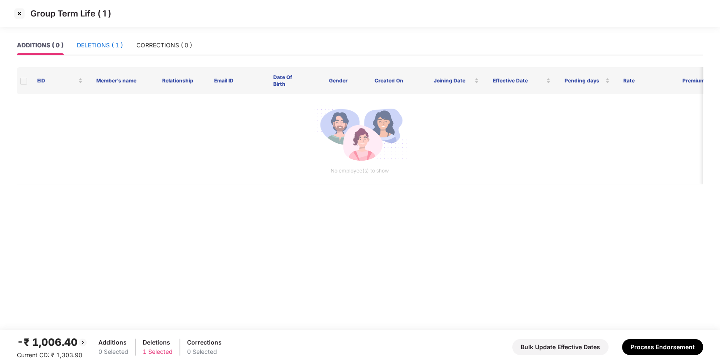
click at [112, 47] on div "DELETIONS ( 1 )" at bounding box center [100, 45] width 46 height 9
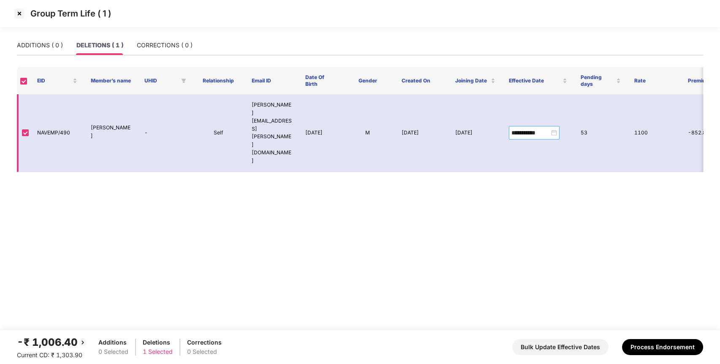
click at [552, 128] on div "**********" at bounding box center [535, 132] width 46 height 9
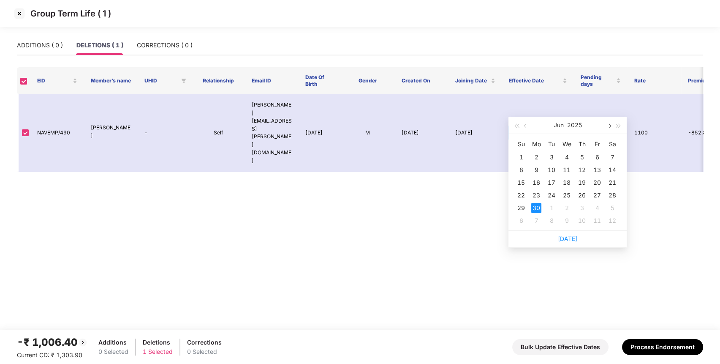
click at [611, 125] on span "button" at bounding box center [609, 126] width 4 height 4
type input "**********"
click at [612, 167] on div "12" at bounding box center [612, 170] width 10 height 10
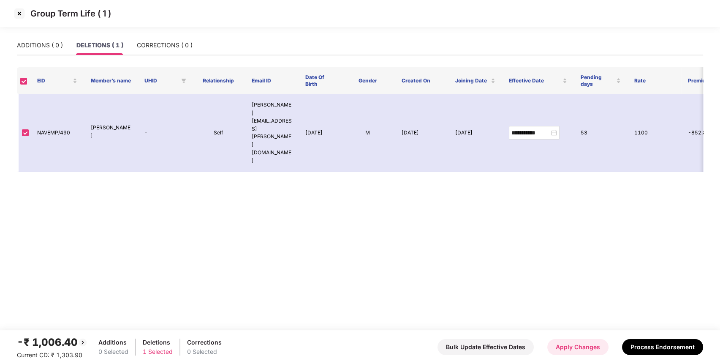
click at [574, 351] on button "Apply Changes" at bounding box center [577, 347] width 61 height 16
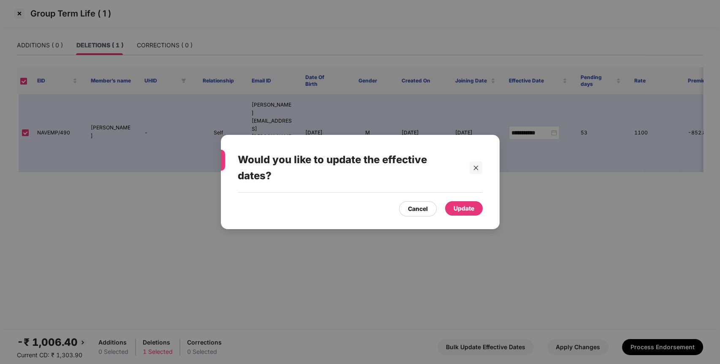
click at [453, 202] on div "Update" at bounding box center [464, 208] width 38 height 14
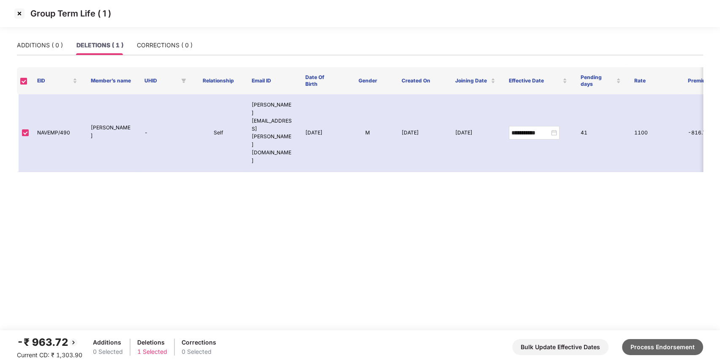
click at [673, 351] on button "Process Endorsement" at bounding box center [662, 347] width 81 height 16
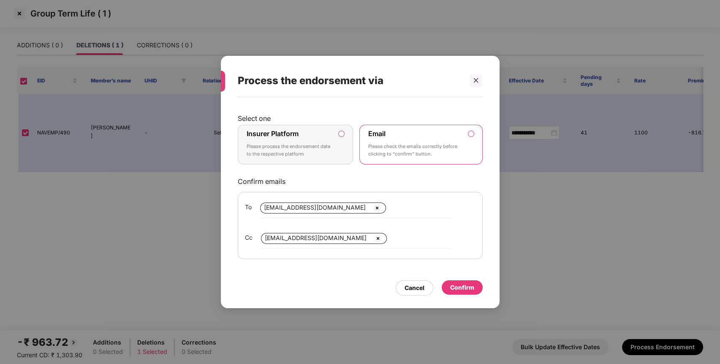
click at [308, 144] on p "Please process the endorsement data to the respective platform" at bounding box center [290, 150] width 86 height 15
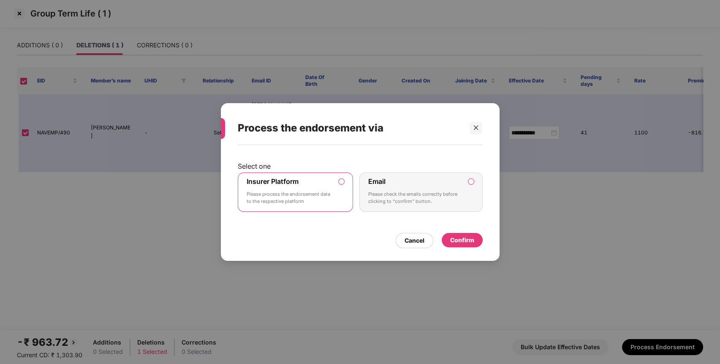
click at [453, 238] on div "Confirm" at bounding box center [462, 239] width 24 height 9
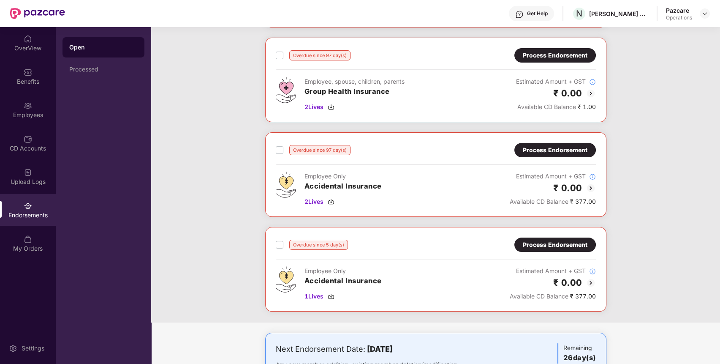
scroll to position [501, 0]
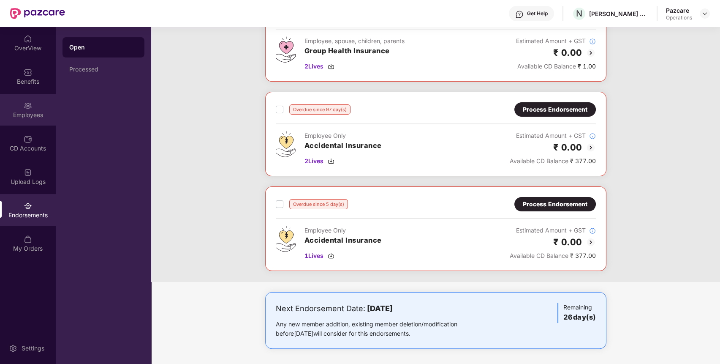
click at [33, 110] on div "Employees" at bounding box center [28, 110] width 56 height 32
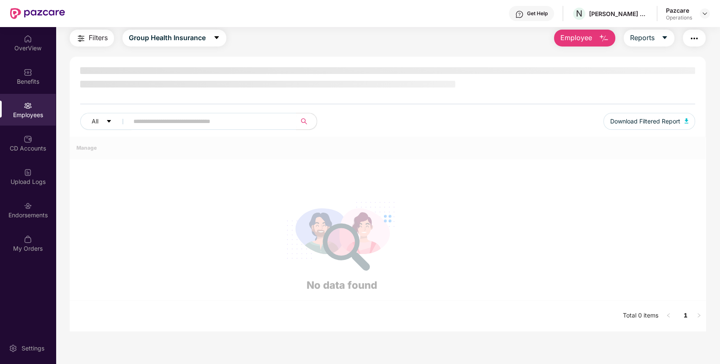
scroll to position [27, 0]
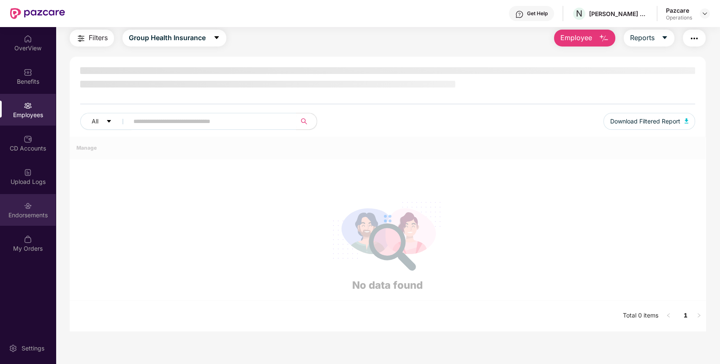
click at [31, 206] on img at bounding box center [28, 205] width 8 height 8
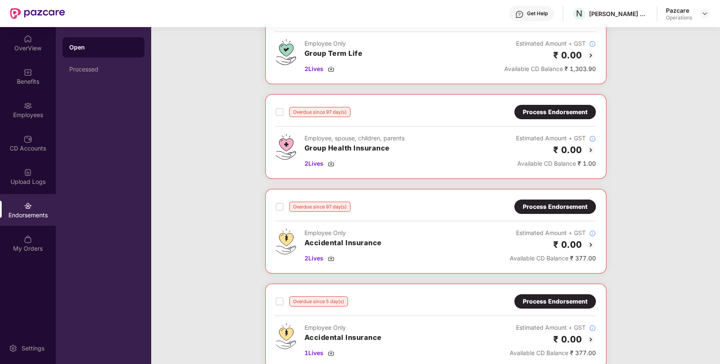
scroll to position [501, 0]
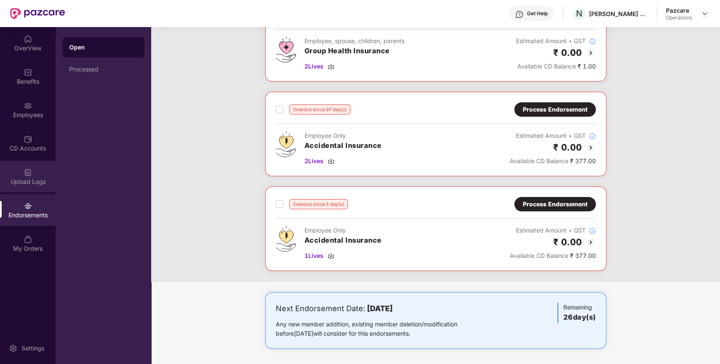
click at [35, 172] on div "Upload Logs" at bounding box center [28, 177] width 56 height 32
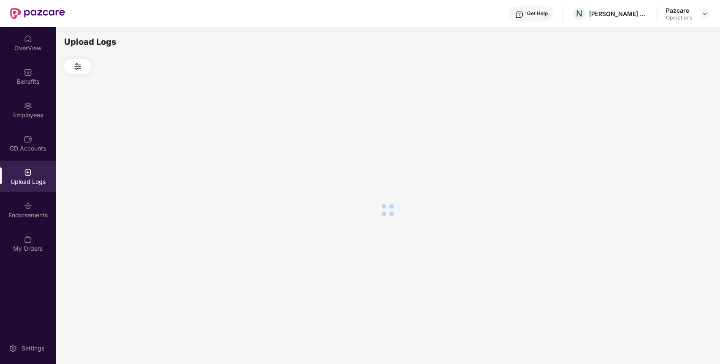
scroll to position [0, 0]
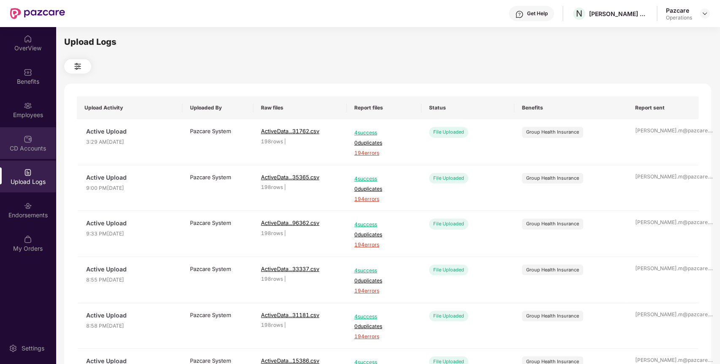
click at [28, 139] on img at bounding box center [28, 139] width 8 height 8
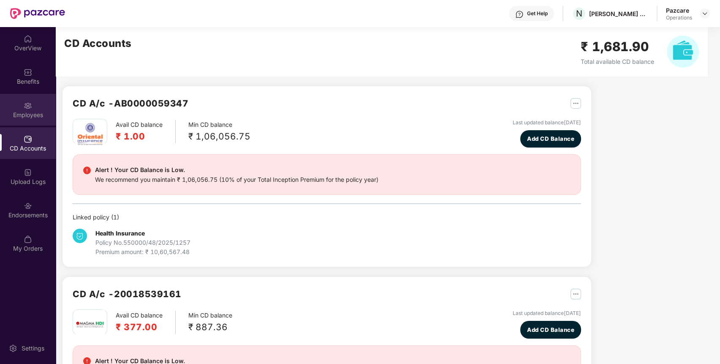
click at [31, 105] on img at bounding box center [28, 105] width 8 height 8
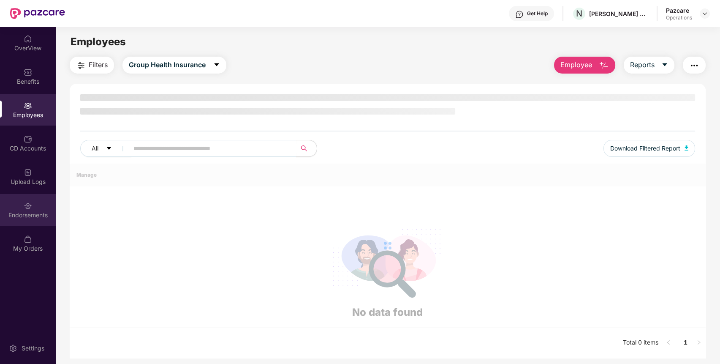
click at [40, 203] on div "Endorsements" at bounding box center [28, 210] width 56 height 32
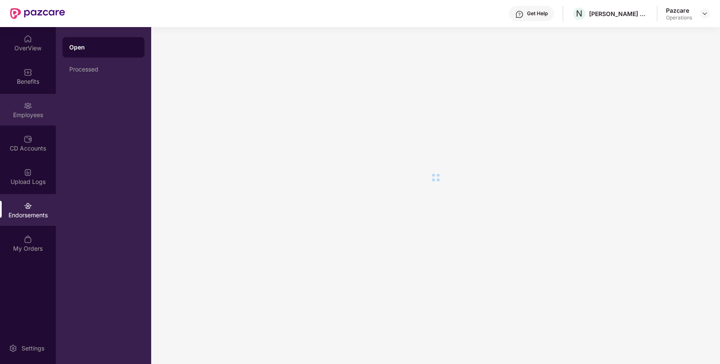
click at [32, 108] on img at bounding box center [28, 105] width 8 height 8
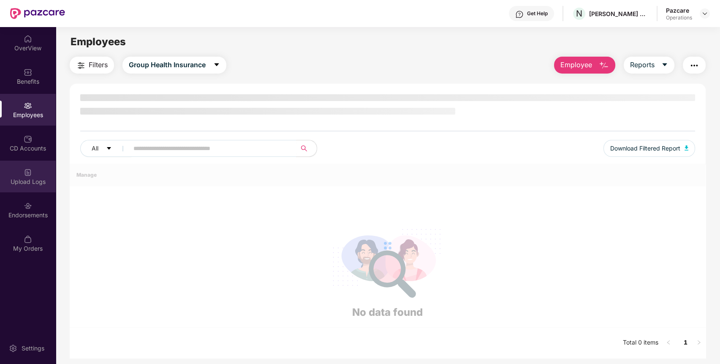
click at [22, 171] on div "Upload Logs" at bounding box center [28, 177] width 56 height 32
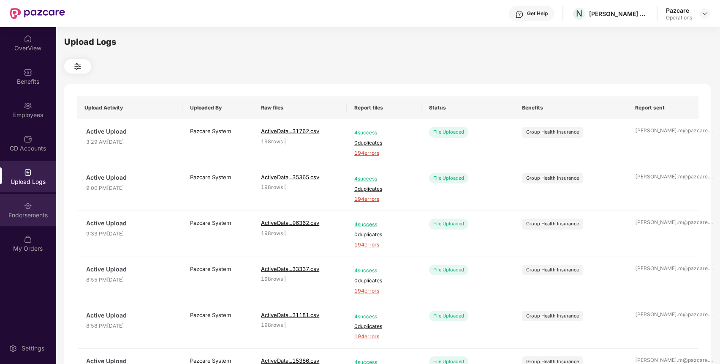
click at [20, 223] on div "Endorsements" at bounding box center [28, 210] width 56 height 32
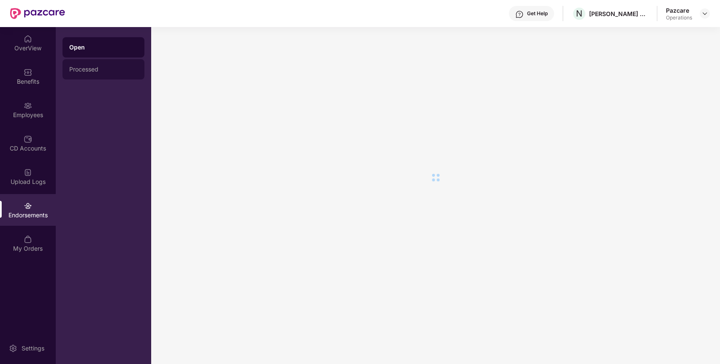
click at [103, 72] on div "Processed" at bounding box center [103, 69] width 68 height 7
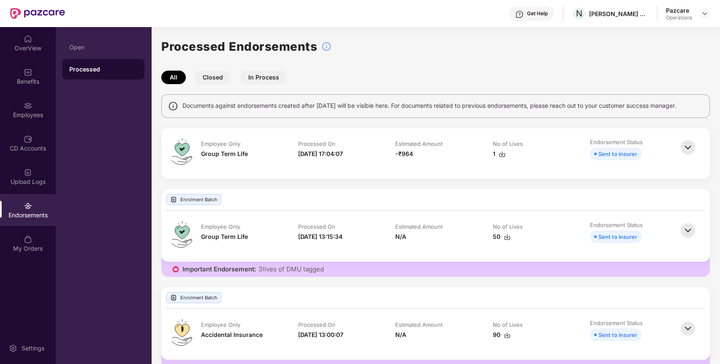
click at [501, 156] on img at bounding box center [502, 154] width 7 height 7
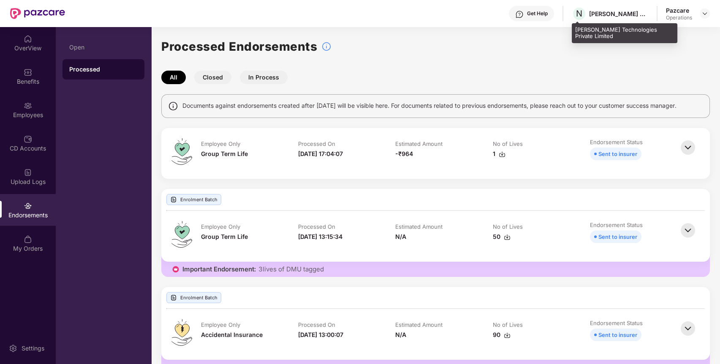
click at [611, 8] on div "N [PERSON_NAME] Technologies Private Limited" at bounding box center [610, 13] width 76 height 15
copy div "[PERSON_NAME] Technologies Private Limited"
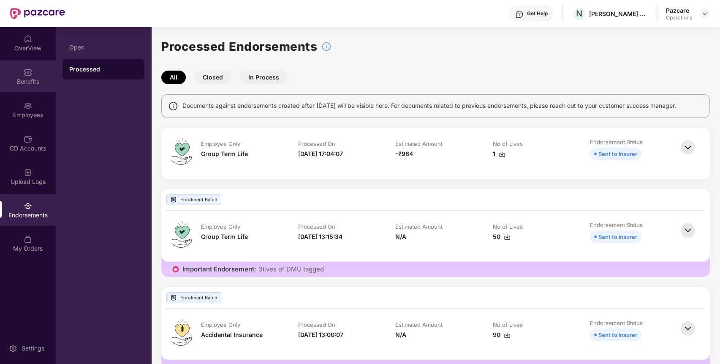
click at [34, 82] on div "Benefits" at bounding box center [28, 81] width 56 height 8
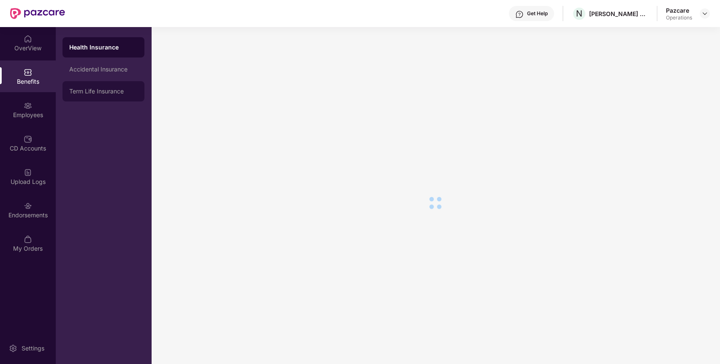
click at [96, 92] on div "Term Life Insurance" at bounding box center [103, 91] width 68 height 7
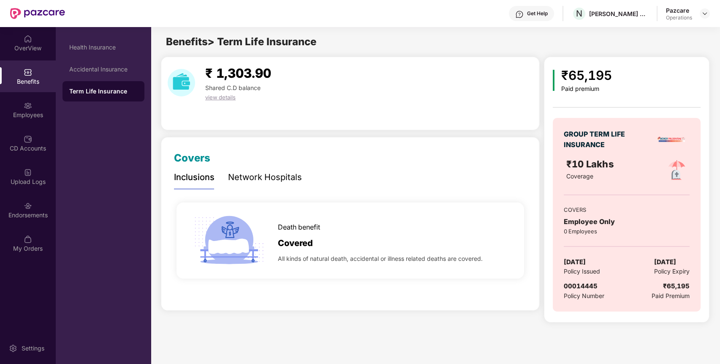
click at [588, 288] on span "00014445" at bounding box center [581, 286] width 34 height 8
click at [704, 12] on img at bounding box center [705, 13] width 7 height 7
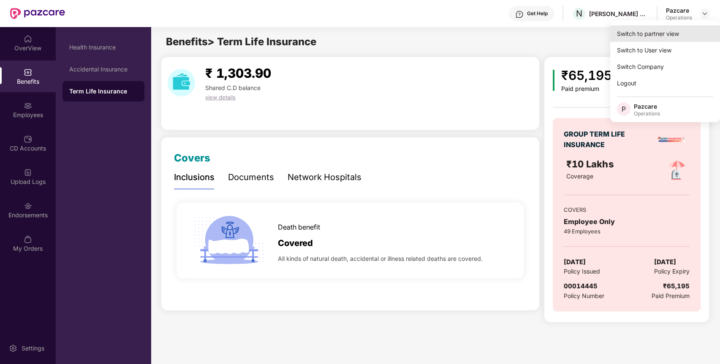
click at [668, 29] on div "Switch to partner view" at bounding box center [665, 33] width 110 height 16
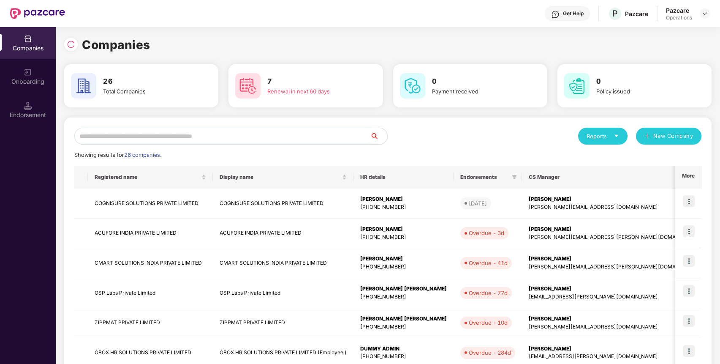
click at [316, 139] on input "text" at bounding box center [222, 136] width 296 height 17
type input "*"
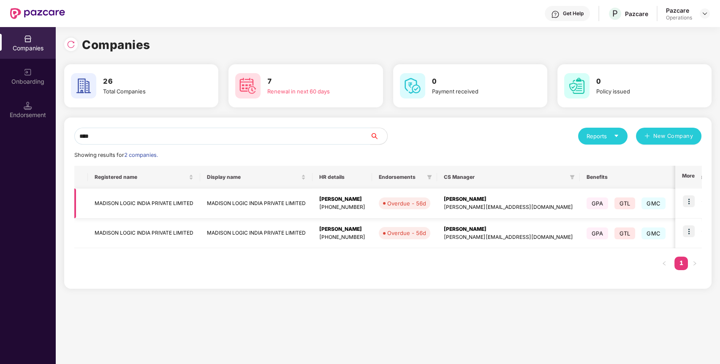
type input "****"
click at [689, 197] on img at bounding box center [689, 201] width 12 height 12
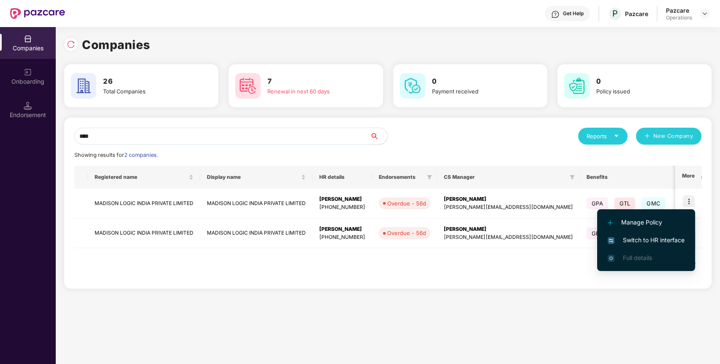
click at [665, 237] on span "Switch to HR interface" at bounding box center [646, 239] width 77 height 9
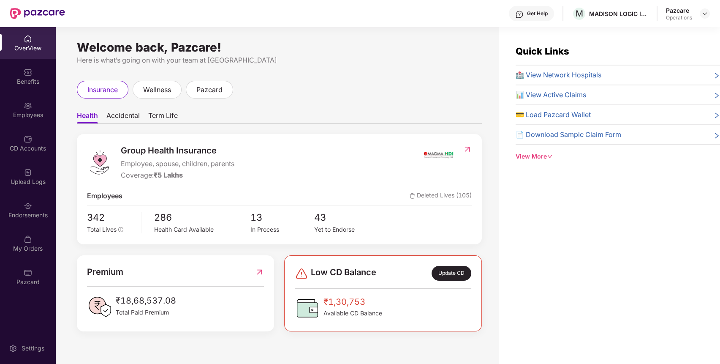
click at [37, 210] on div "Endorsements" at bounding box center [28, 210] width 56 height 32
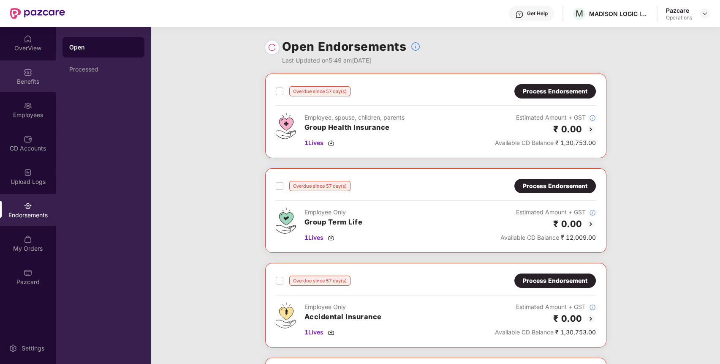
click at [36, 82] on div "Benefits" at bounding box center [28, 81] width 56 height 8
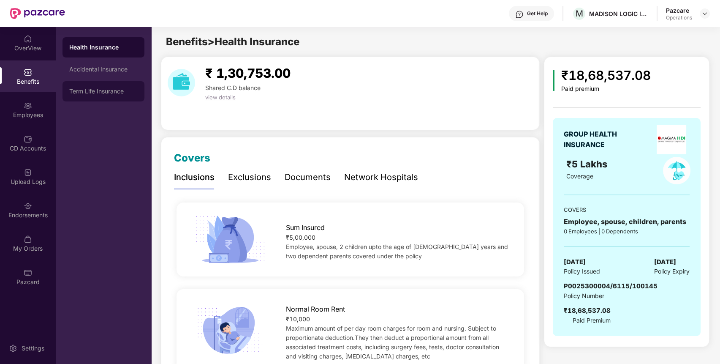
click at [110, 91] on div "Term Life Insurance" at bounding box center [103, 91] width 68 height 7
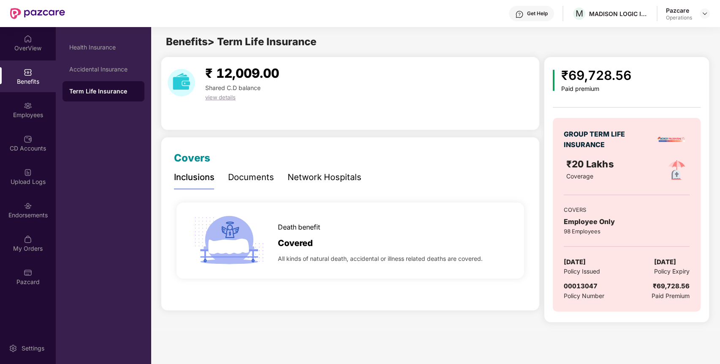
click at [578, 284] on span "00013047" at bounding box center [581, 286] width 34 height 8
click at [703, 12] on img at bounding box center [705, 13] width 7 height 7
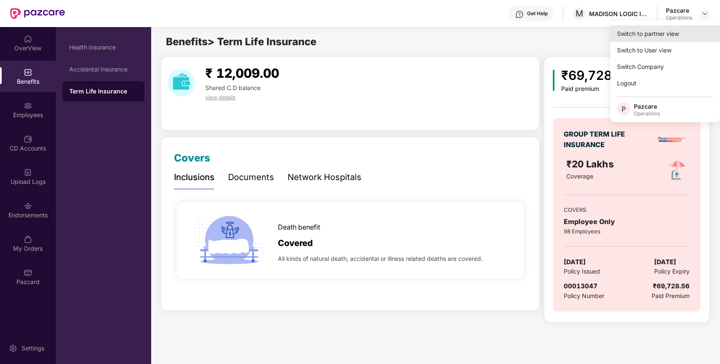
click at [675, 35] on div "Switch to partner view" at bounding box center [665, 33] width 110 height 16
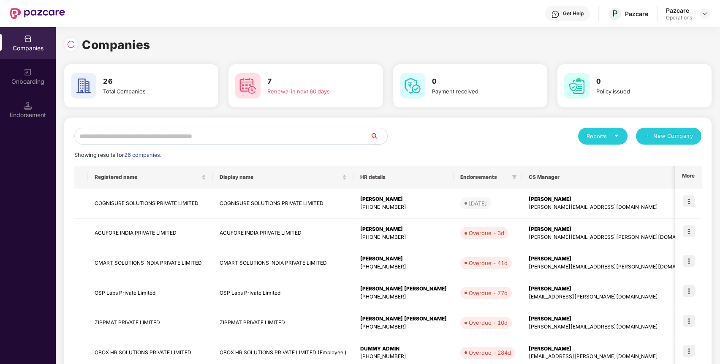
click at [253, 128] on input "text" at bounding box center [222, 136] width 296 height 17
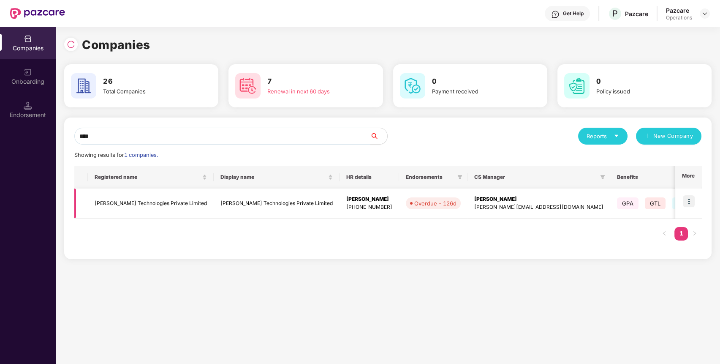
type input "****"
click at [125, 205] on td "[PERSON_NAME] Technologies Private Limited" at bounding box center [151, 203] width 126 height 30
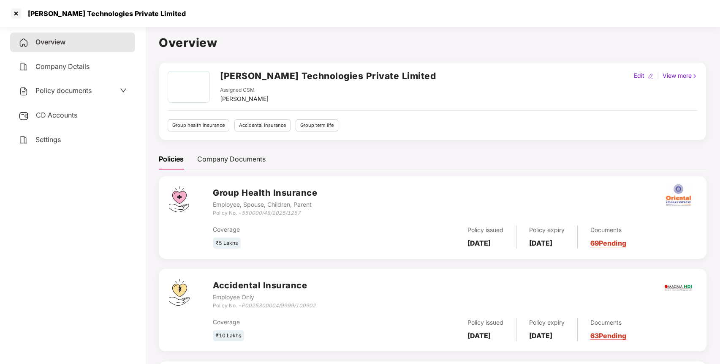
click at [280, 75] on h2 "[PERSON_NAME] Technologies Private Limited" at bounding box center [328, 76] width 216 height 14
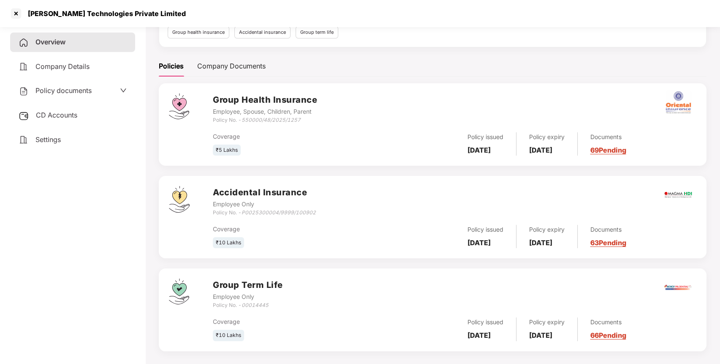
scroll to position [100, 0]
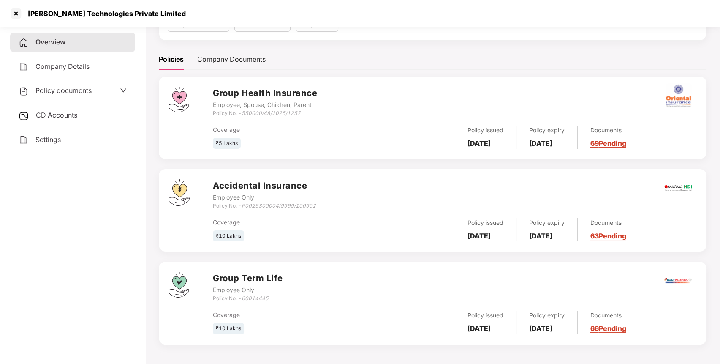
click at [256, 300] on icon "00014445" at bounding box center [255, 298] width 27 height 6
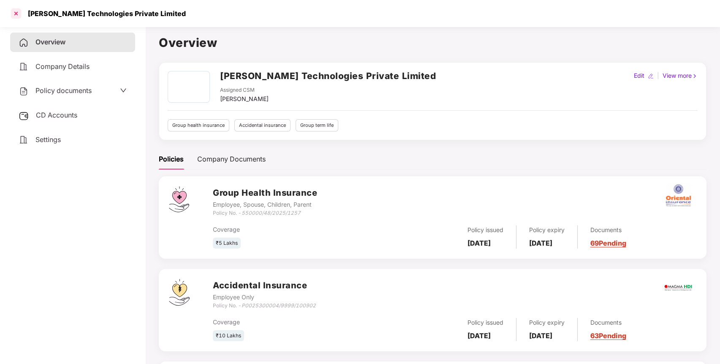
click at [17, 15] on div at bounding box center [16, 14] width 14 height 14
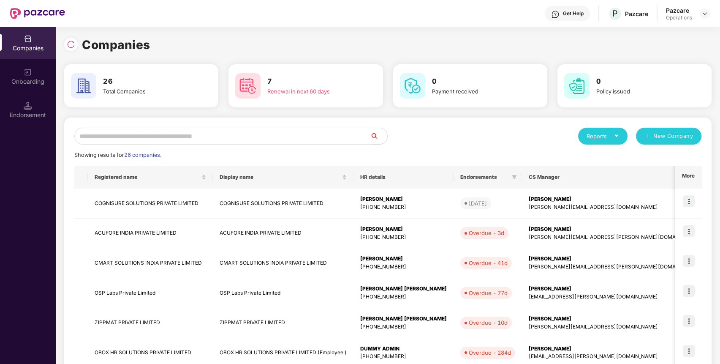
click at [299, 139] on input "text" at bounding box center [222, 136] width 296 height 17
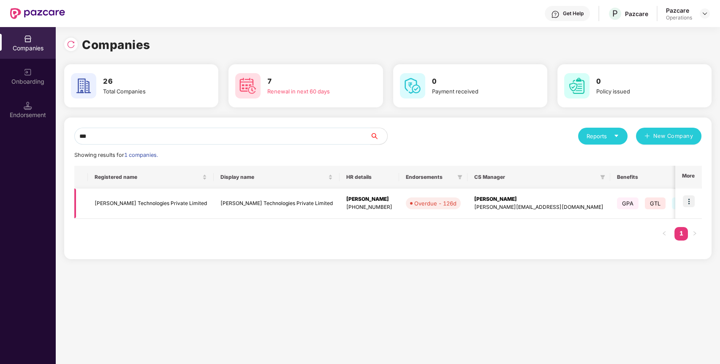
type input "***"
click at [690, 200] on img at bounding box center [689, 201] width 12 height 12
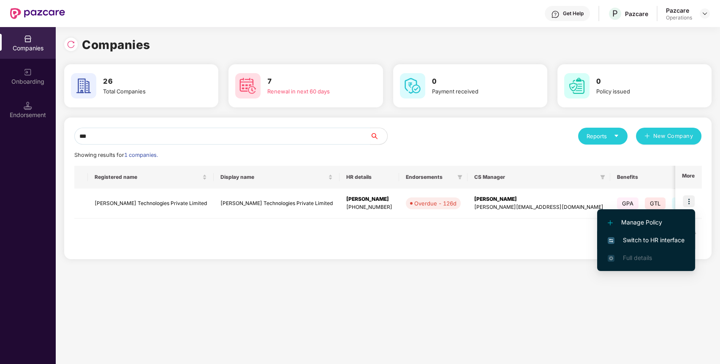
click at [639, 241] on span "Switch to HR interface" at bounding box center [646, 239] width 77 height 9
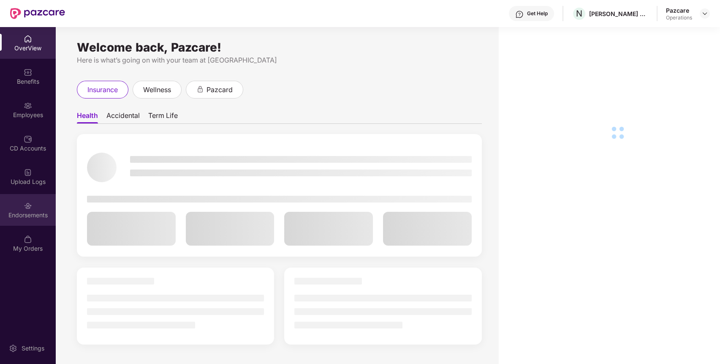
click at [24, 205] on img at bounding box center [28, 205] width 8 height 8
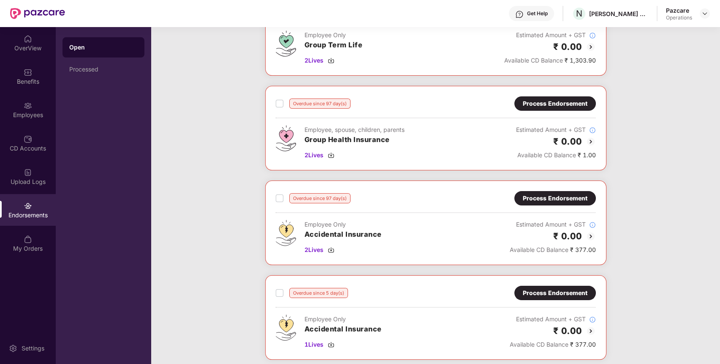
scroll to position [501, 0]
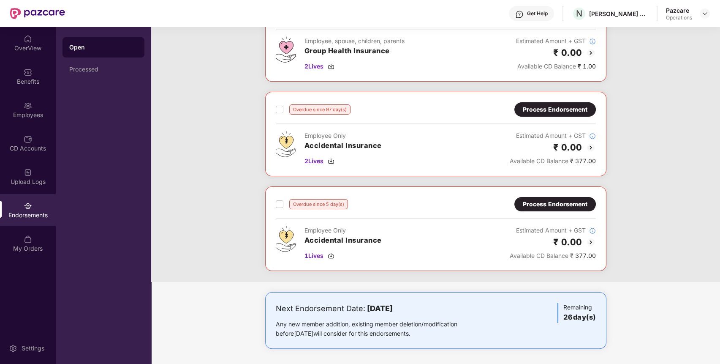
click at [562, 203] on div "Process Endorsement" at bounding box center [555, 203] width 65 height 9
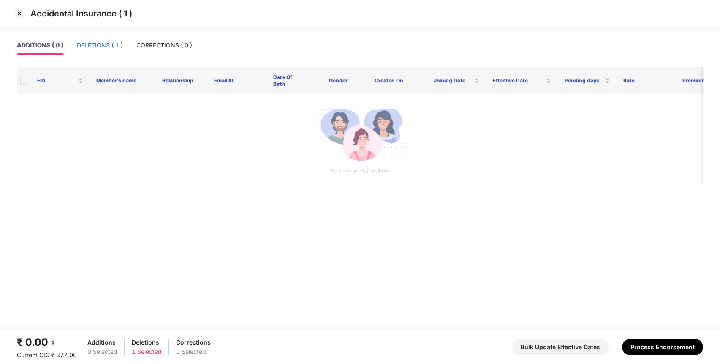
click at [108, 46] on div "DELETIONS ( 1 )" at bounding box center [100, 45] width 46 height 9
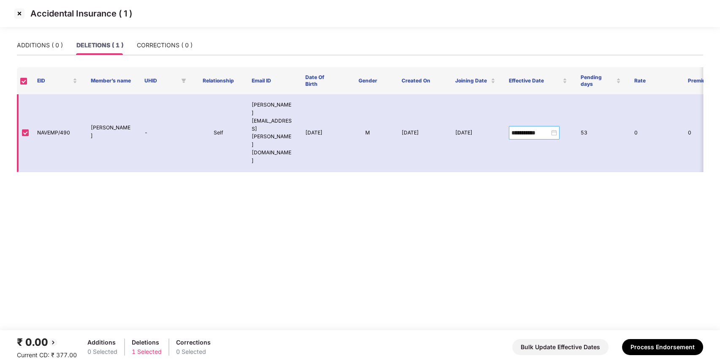
click at [551, 126] on div "**********" at bounding box center [534, 133] width 51 height 14
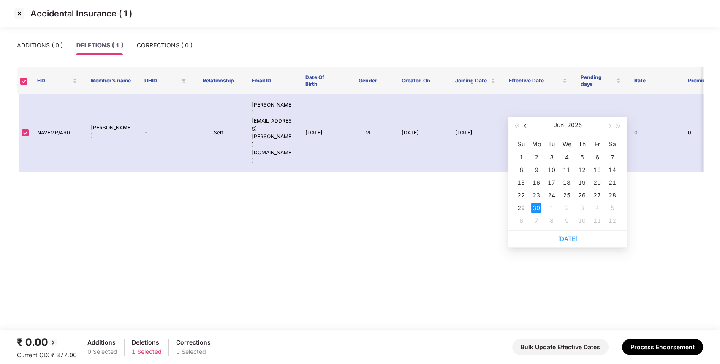
click at [527, 126] on button "button" at bounding box center [525, 125] width 9 height 17
click at [611, 127] on button "button" at bounding box center [608, 125] width 9 height 17
type input "**********"
click at [613, 171] on div "12" at bounding box center [612, 170] width 10 height 10
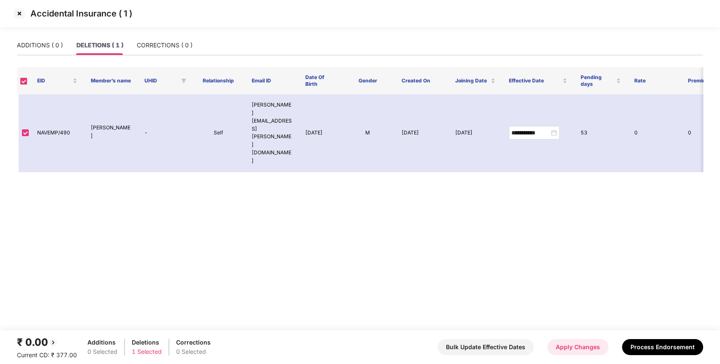
click at [571, 341] on button "Apply Changes" at bounding box center [577, 347] width 61 height 16
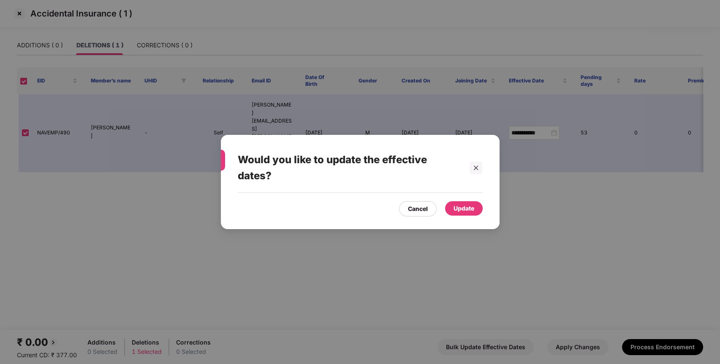
click at [474, 210] on div "Update" at bounding box center [464, 208] width 21 height 9
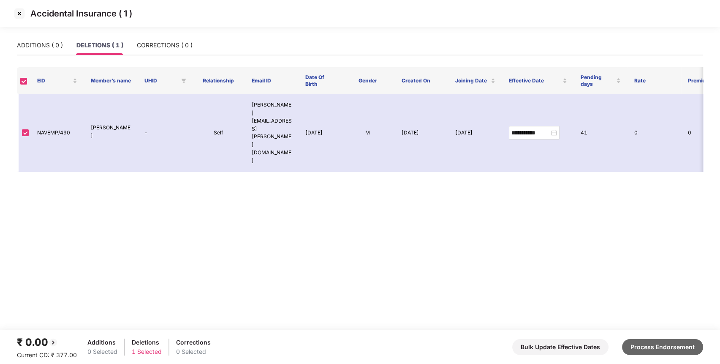
click at [640, 348] on button "Process Endorsement" at bounding box center [662, 347] width 81 height 16
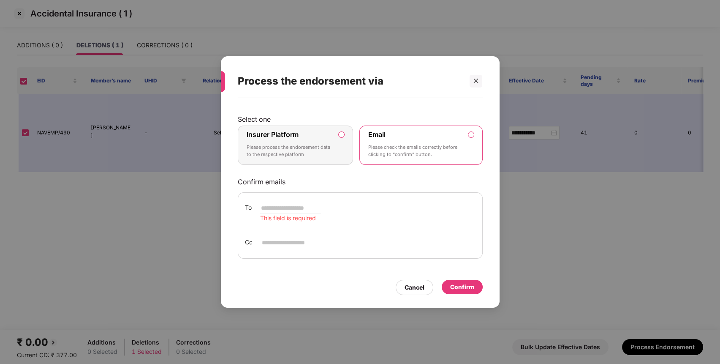
click at [329, 152] on p "Please process the endorsement data to the respective platform" at bounding box center [290, 151] width 86 height 15
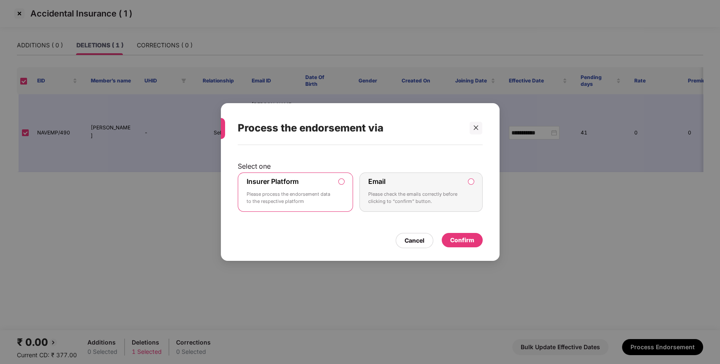
click at [463, 237] on div "Confirm" at bounding box center [462, 239] width 24 height 9
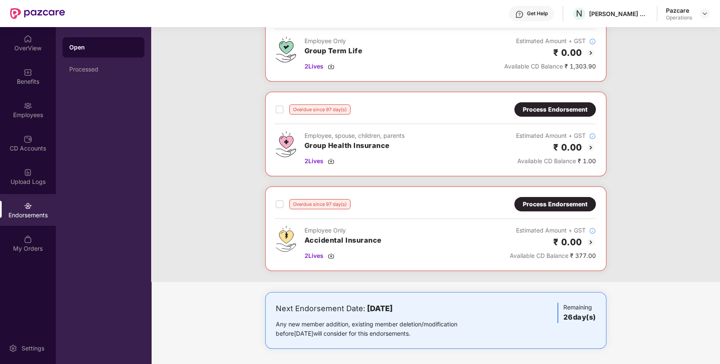
scroll to position [0, 0]
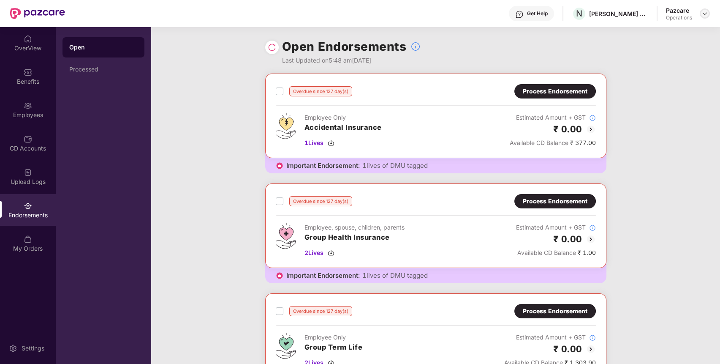
click at [706, 14] on img at bounding box center [705, 13] width 7 height 7
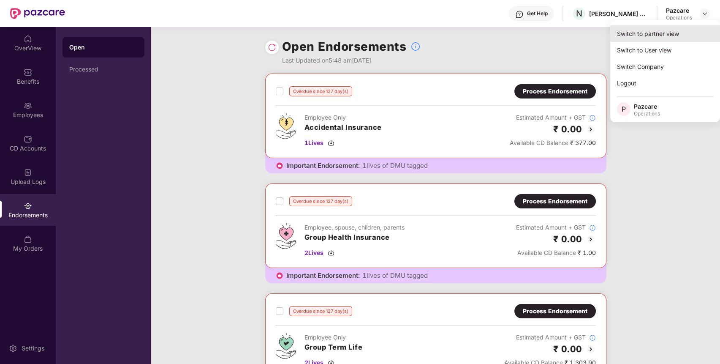
click at [660, 30] on div "Switch to partner view" at bounding box center [665, 33] width 110 height 16
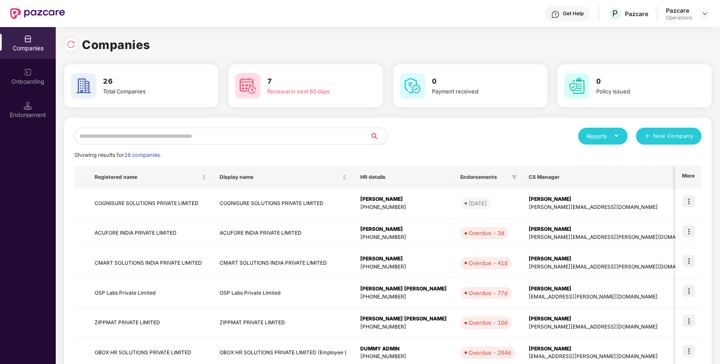
click at [333, 137] on input "text" at bounding box center [222, 136] width 296 height 17
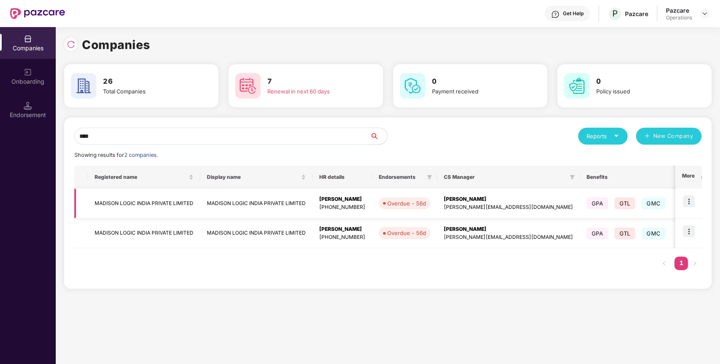
type input "****"
click at [693, 199] on img at bounding box center [689, 201] width 12 height 12
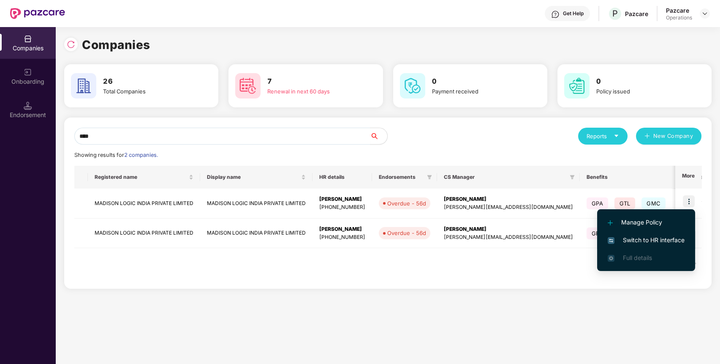
click at [664, 237] on span "Switch to HR interface" at bounding box center [646, 239] width 77 height 9
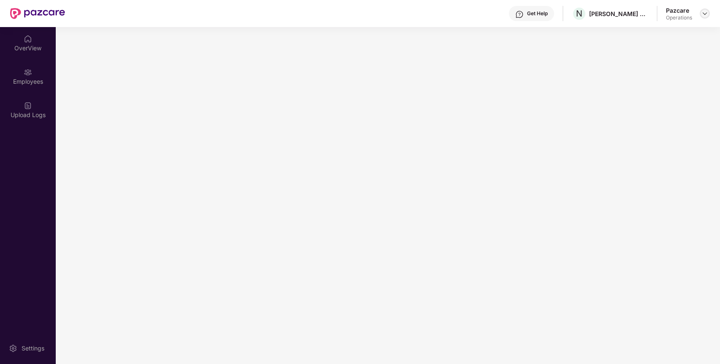
click at [703, 10] on img at bounding box center [705, 13] width 7 height 7
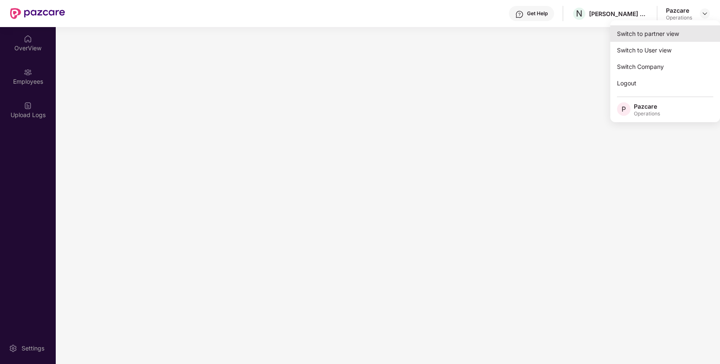
click at [682, 35] on div "Switch to partner view" at bounding box center [665, 33] width 110 height 16
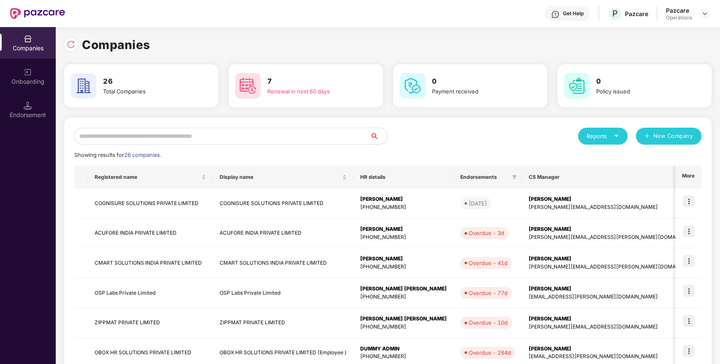
click at [312, 137] on input "text" at bounding box center [222, 136] width 296 height 17
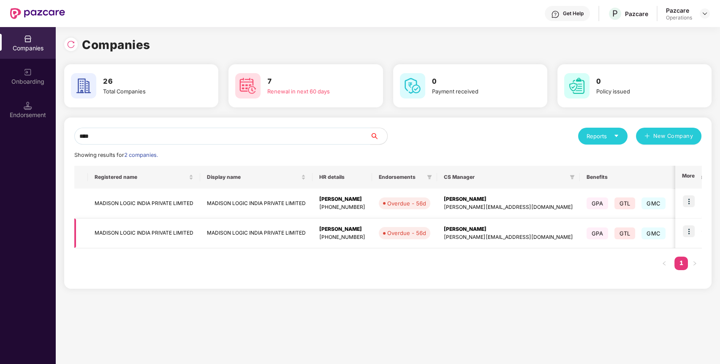
type input "****"
click at [691, 227] on img at bounding box center [689, 231] width 12 height 12
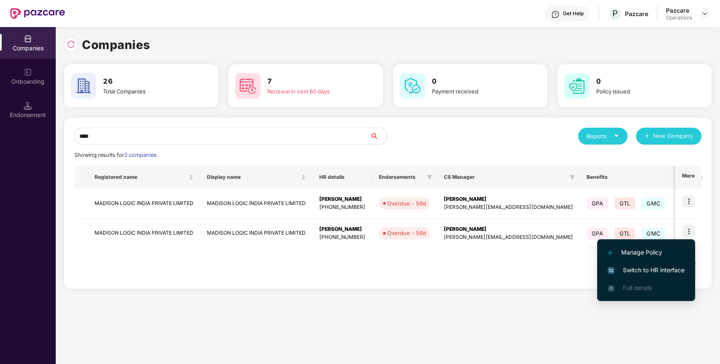
click at [652, 267] on span "Switch to HR interface" at bounding box center [646, 269] width 77 height 9
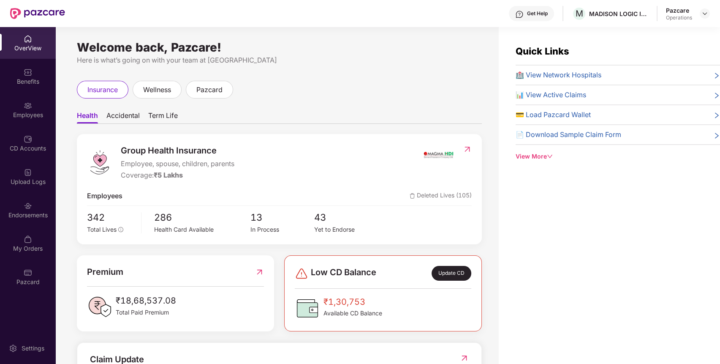
click at [440, 89] on div "insurance wellness pazcard" at bounding box center [279, 90] width 405 height 18
click at [25, 215] on div "Endorsements" at bounding box center [28, 215] width 56 height 8
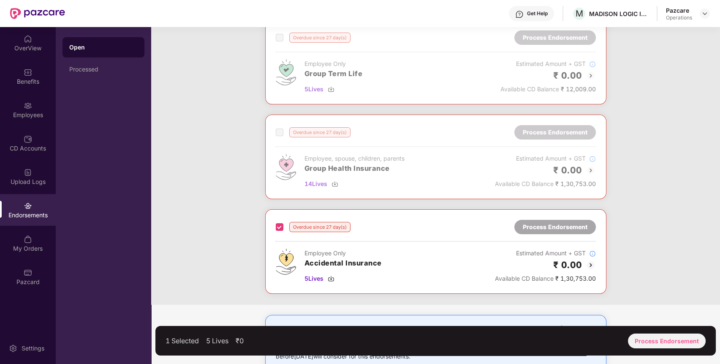
scroll to position [338, 0]
click at [281, 230] on label at bounding box center [280, 226] width 8 height 10
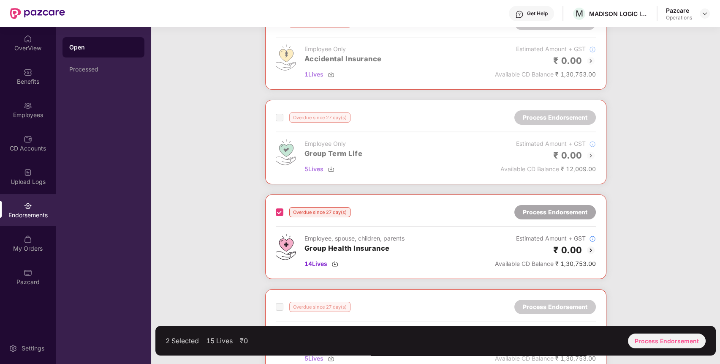
scroll to position [351, 0]
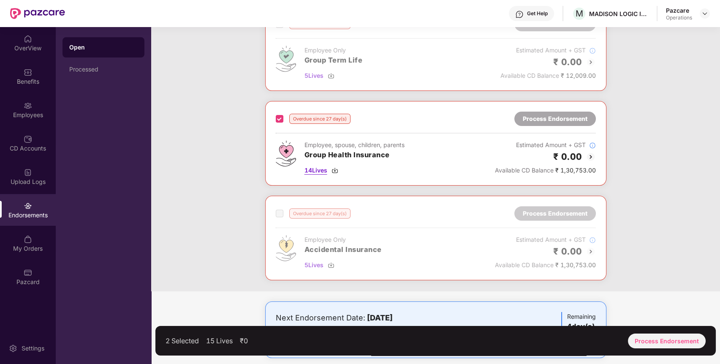
click at [318, 167] on span "14 Lives" at bounding box center [316, 170] width 23 height 9
click at [335, 169] on img at bounding box center [335, 170] width 7 height 7
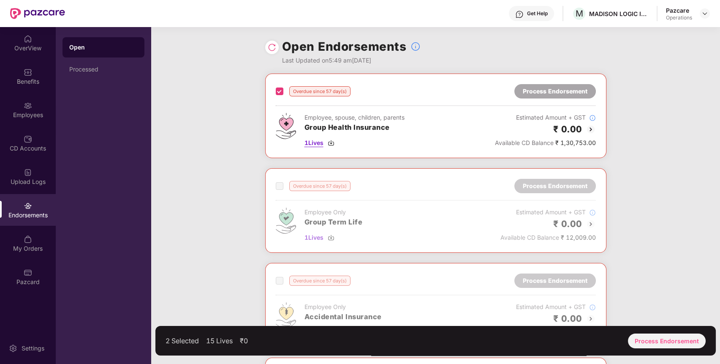
click at [314, 145] on span "1 Lives" at bounding box center [314, 142] width 19 height 9
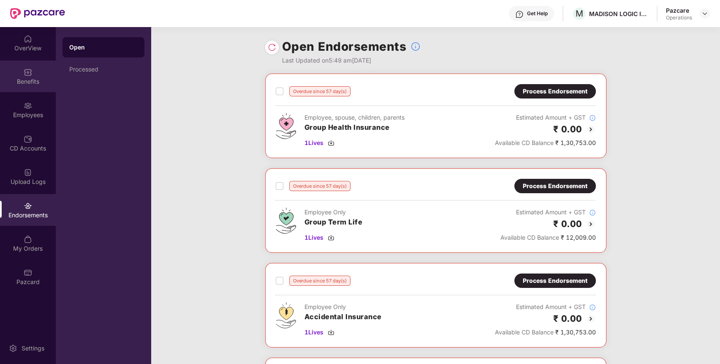
click at [33, 82] on div "Benefits" at bounding box center [28, 81] width 56 height 8
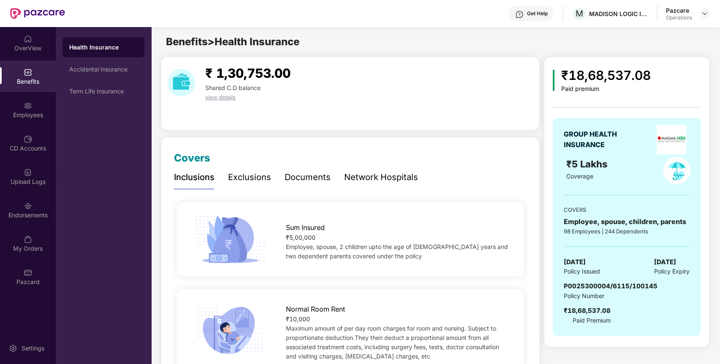
click at [457, 85] on div "₹ 1,30,753.00 Shared C.D balance view details" at bounding box center [350, 82] width 372 height 38
